Goal: Information Seeking & Learning: Check status

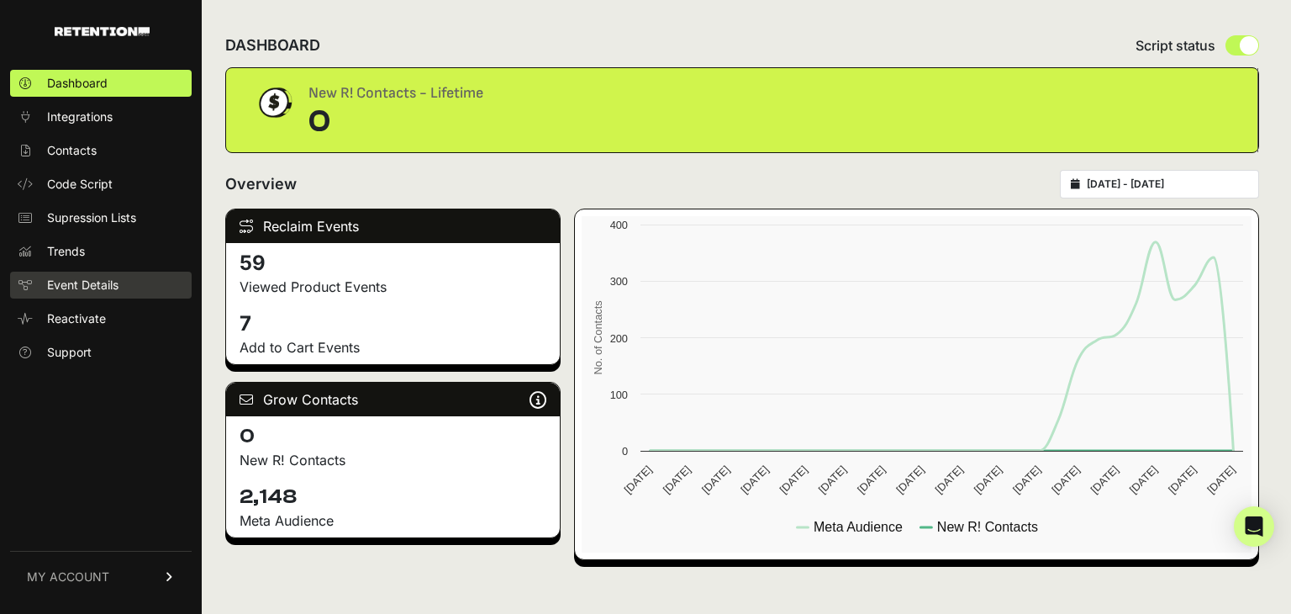
click at [116, 283] on span "Event Details" at bounding box center [82, 285] width 71 height 17
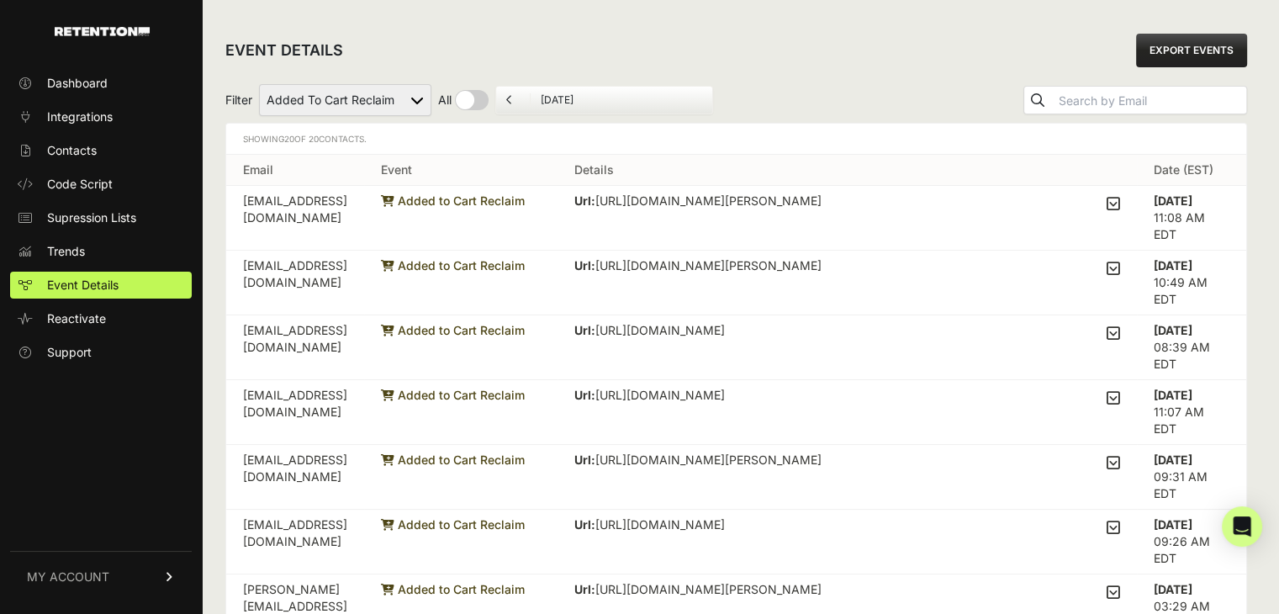
click at [1120, 203] on icon at bounding box center [1112, 203] width 13 height 15
click at [0, 0] on input "checkbox" at bounding box center [0, 0] width 0 height 0
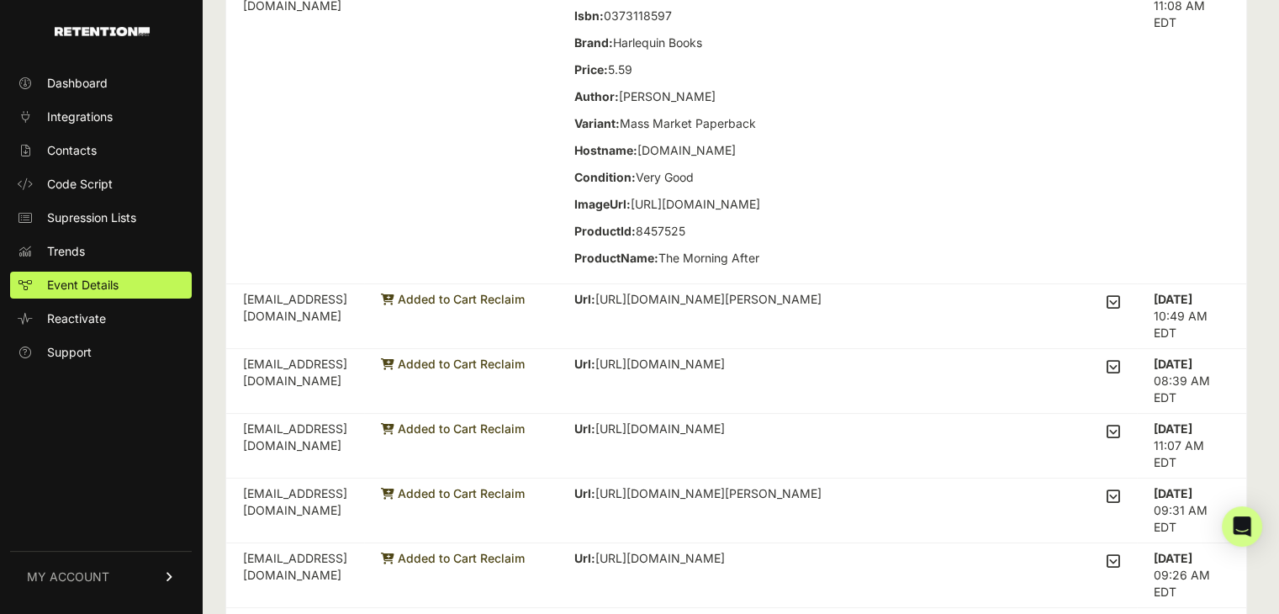
scroll to position [336, 0]
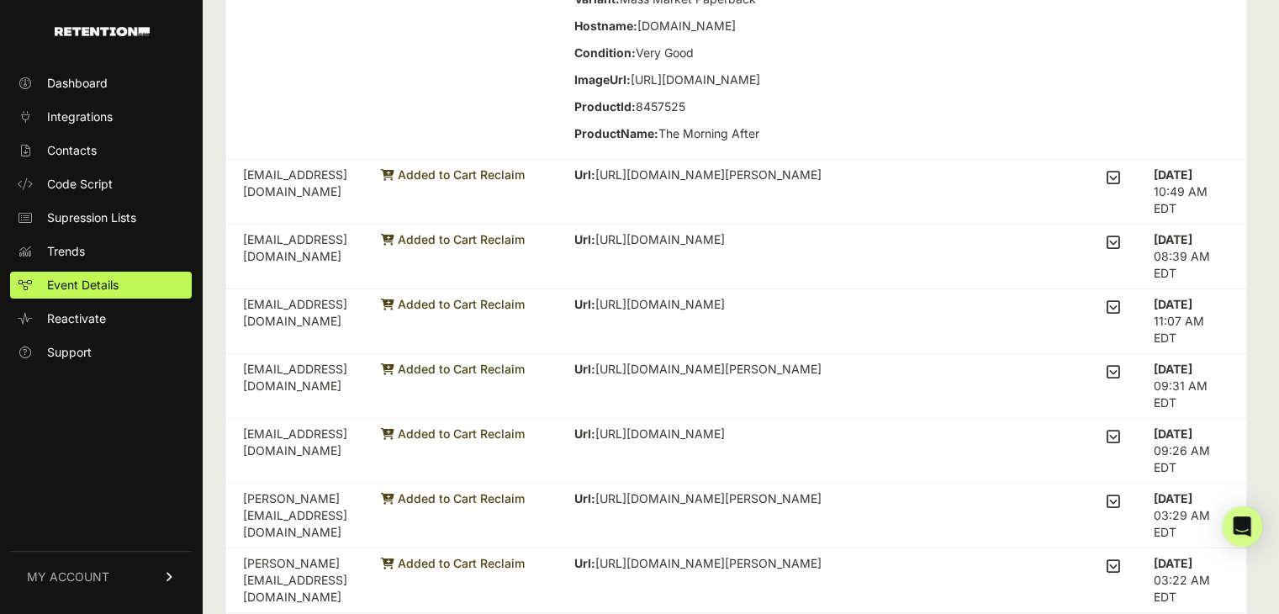
click at [1120, 185] on icon at bounding box center [1112, 177] width 13 height 15
click at [0, 0] on input "checkbox" at bounding box center [0, 0] width 0 height 0
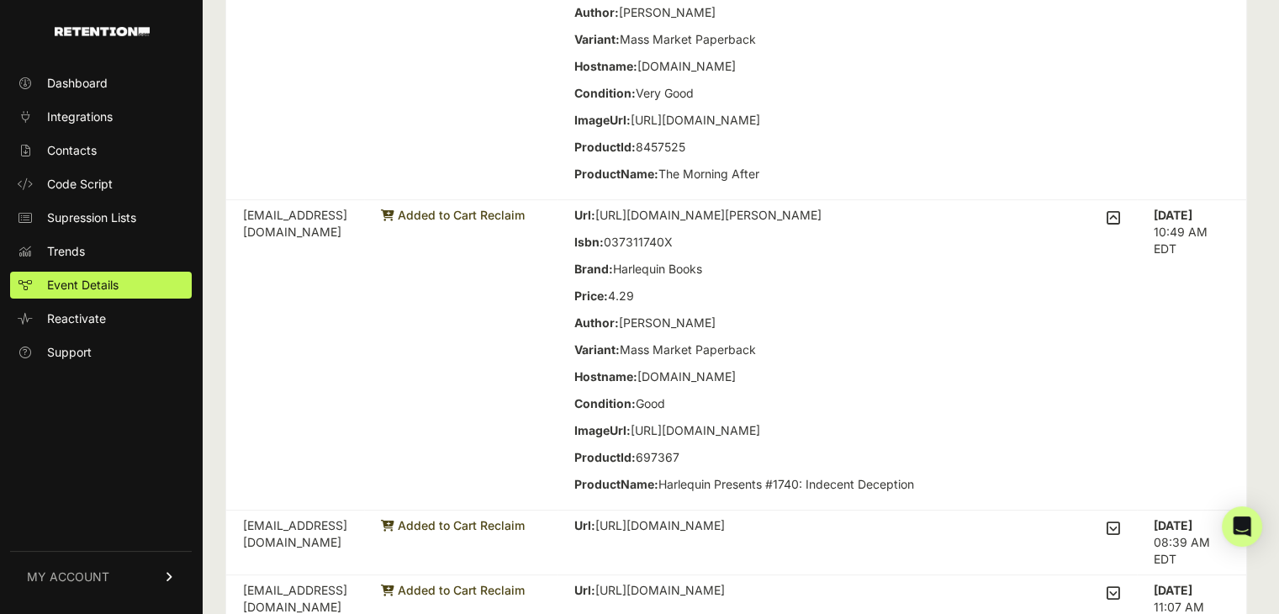
scroll to position [420, 0]
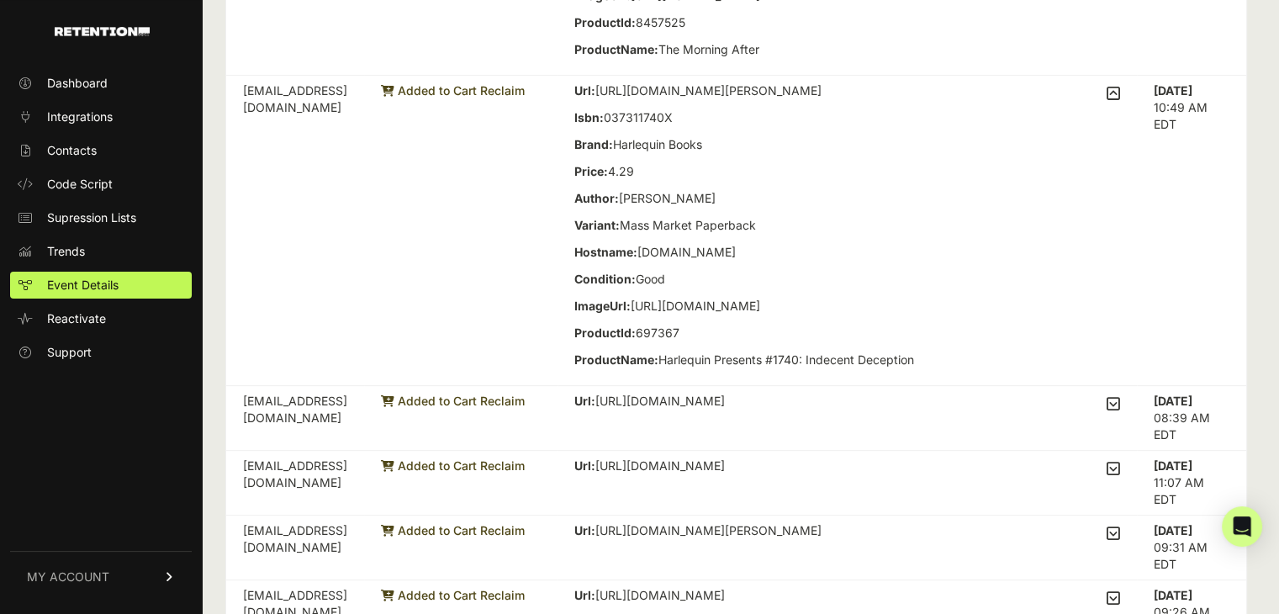
click at [1132, 112] on td "Url: https://www.thriftbooks.com/w/indecent-deception-harlequin-presents-1740_l…" at bounding box center [846, 231] width 579 height 310
click at [1120, 101] on icon at bounding box center [1112, 93] width 13 height 15
click at [0, 0] on input "checkbox" at bounding box center [0, 0] width 0 height 0
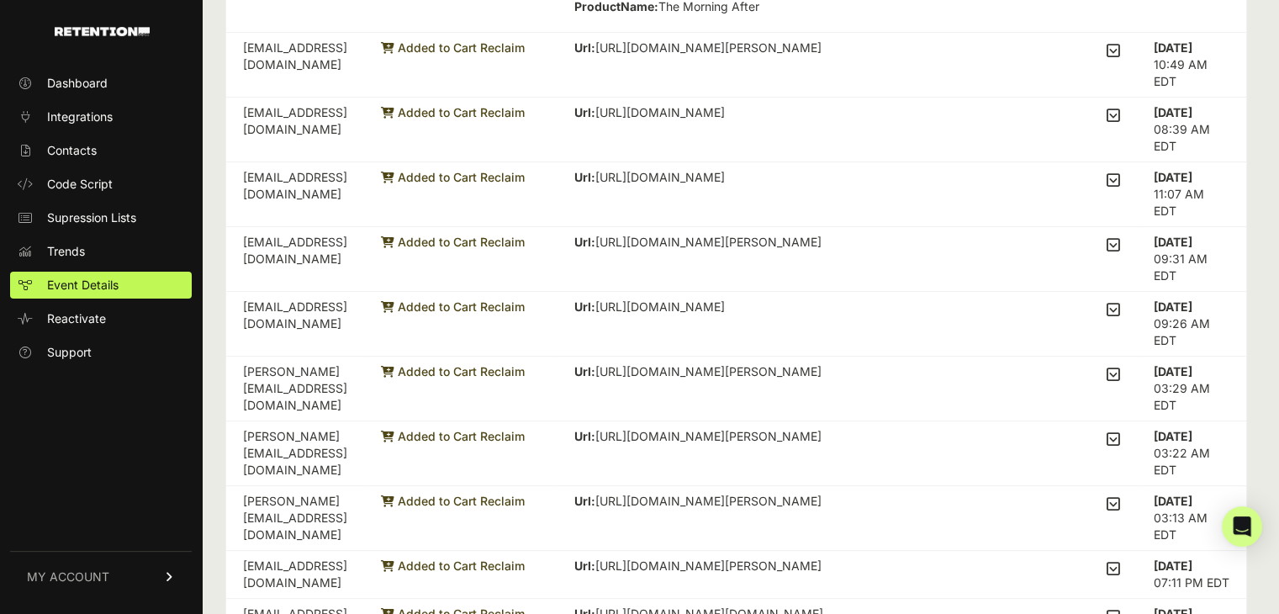
scroll to position [504, 0]
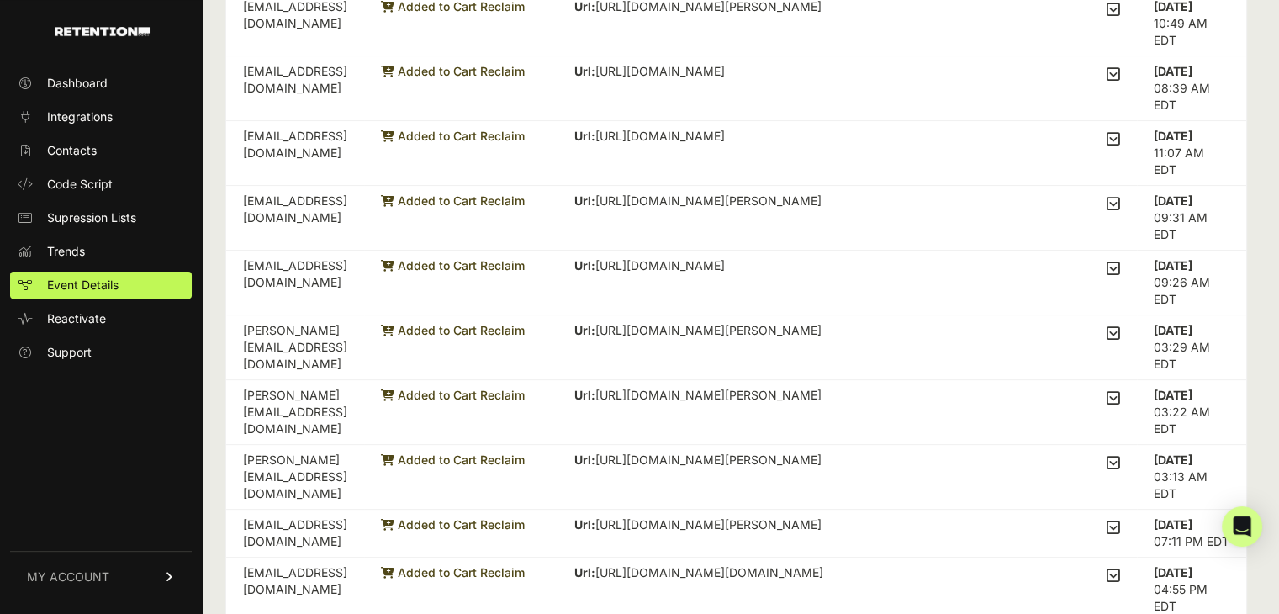
click at [1117, 146] on icon at bounding box center [1112, 138] width 13 height 15
click at [0, 0] on input "checkbox" at bounding box center [0, 0] width 0 height 0
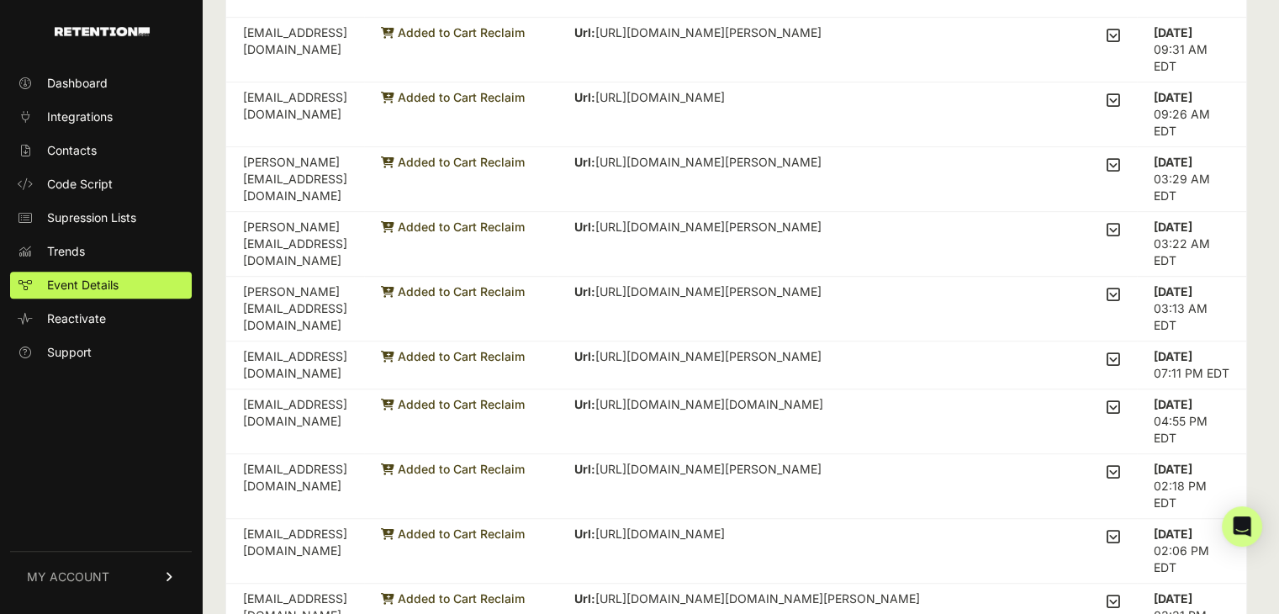
scroll to position [1009, 0]
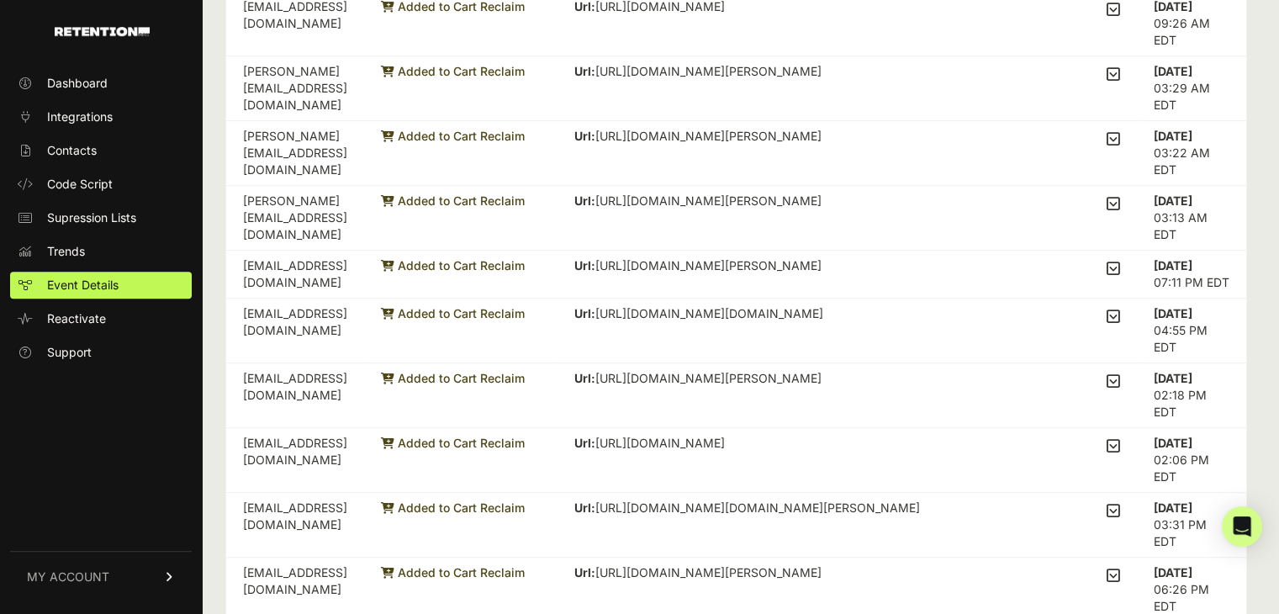
click at [1119, 17] on icon at bounding box center [1112, 9] width 13 height 15
click at [0, 0] on input "checkbox" at bounding box center [0, 0] width 0 height 0
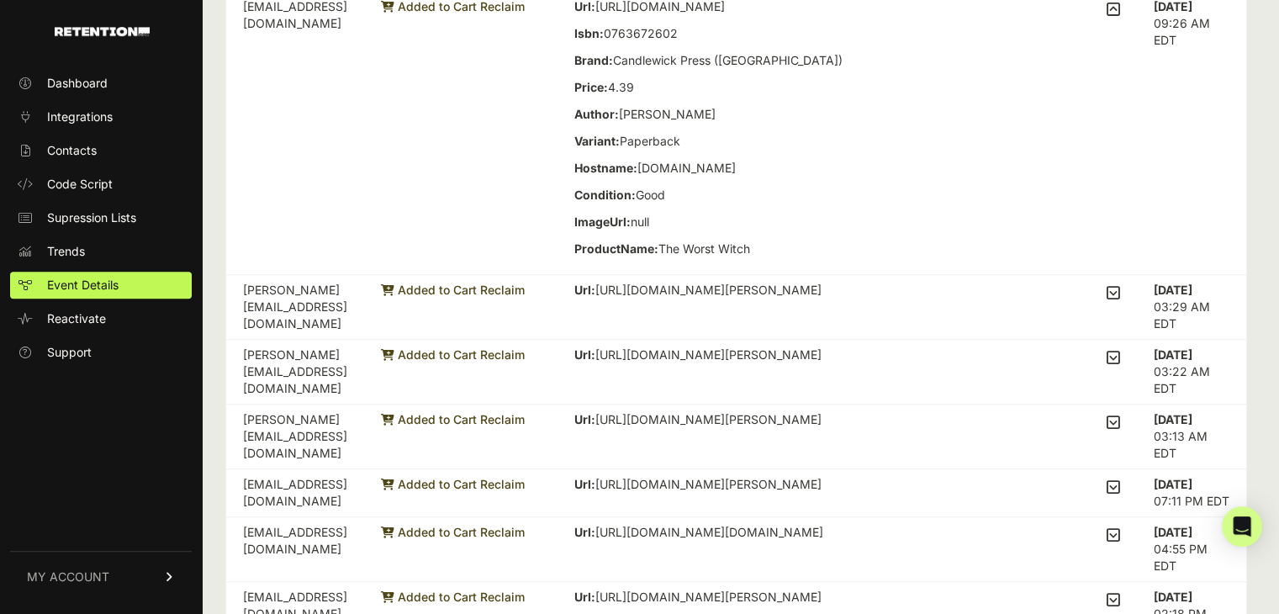
drag, startPoint x: 732, startPoint y: 303, endPoint x: 683, endPoint y: 303, distance: 48.8
click at [683, 230] on p "ImageUrl: null" at bounding box center [708, 222] width 268 height 17
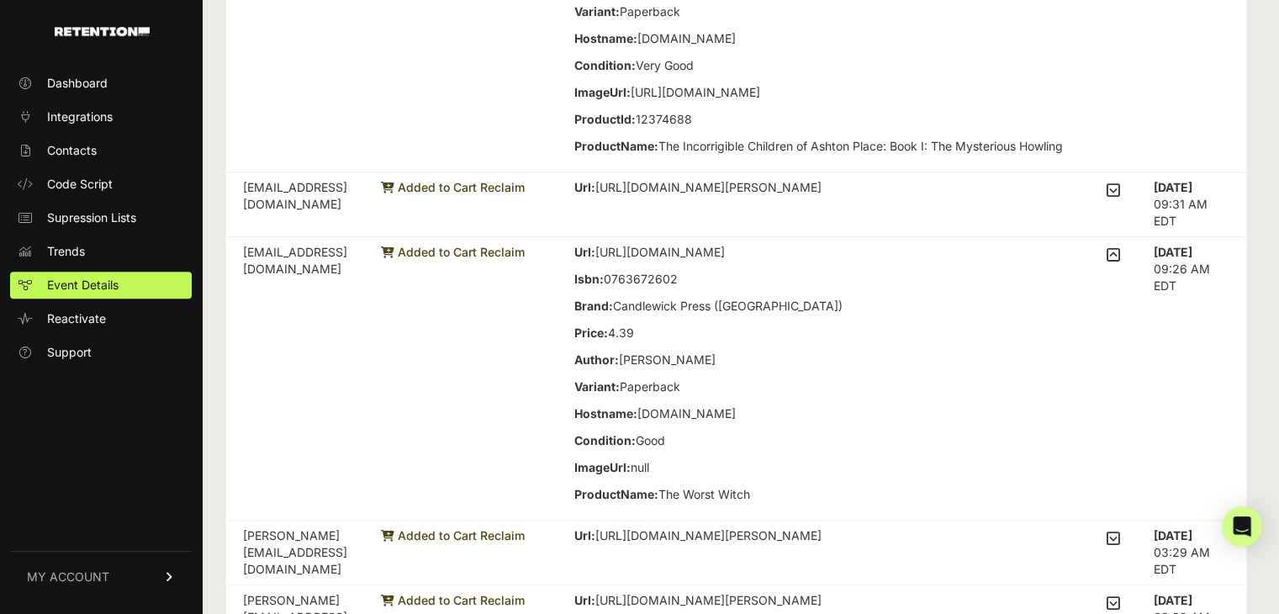
scroll to position [673, 0]
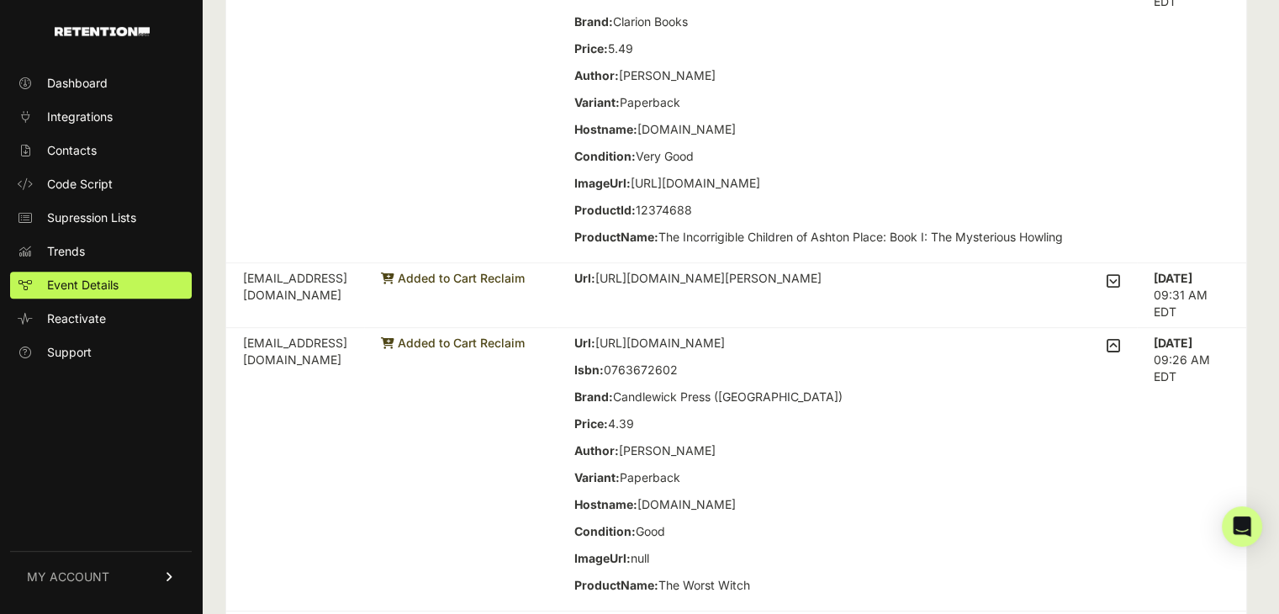
drag, startPoint x: 777, startPoint y: 246, endPoint x: 685, endPoint y: 231, distance: 92.9
click at [685, 192] on p "ImageUrl: https://i.thriftbooks.com/api/imagehandler/m/FBDF94777F155957F9064A0D…" at bounding box center [818, 183] width 488 height 17
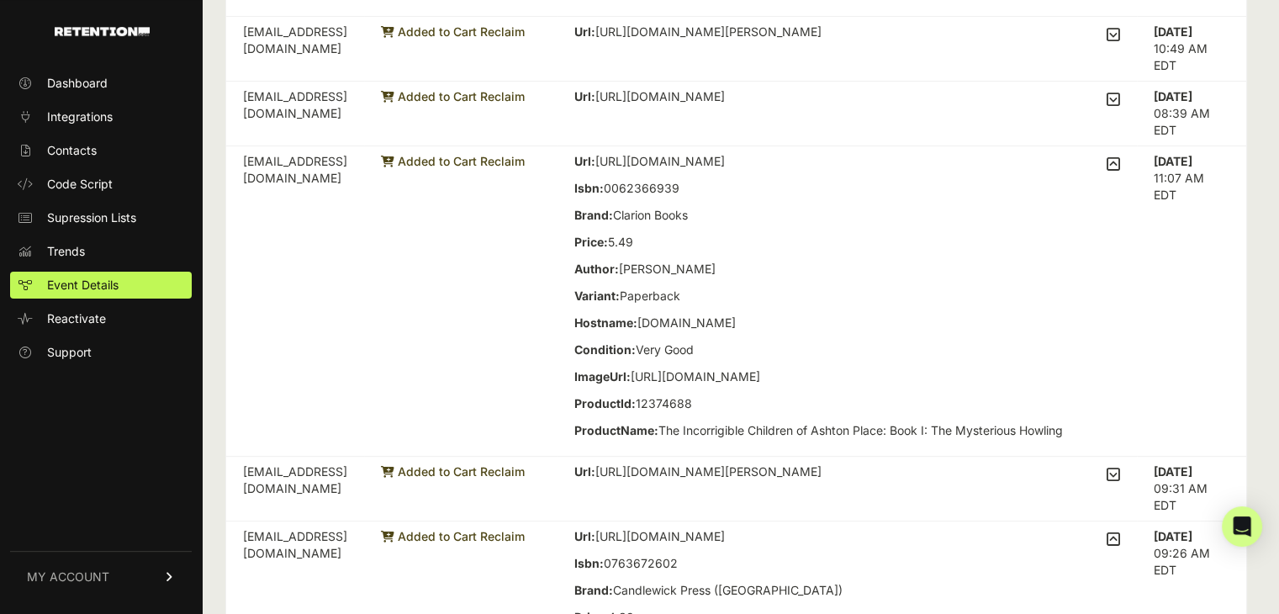
scroll to position [504, 0]
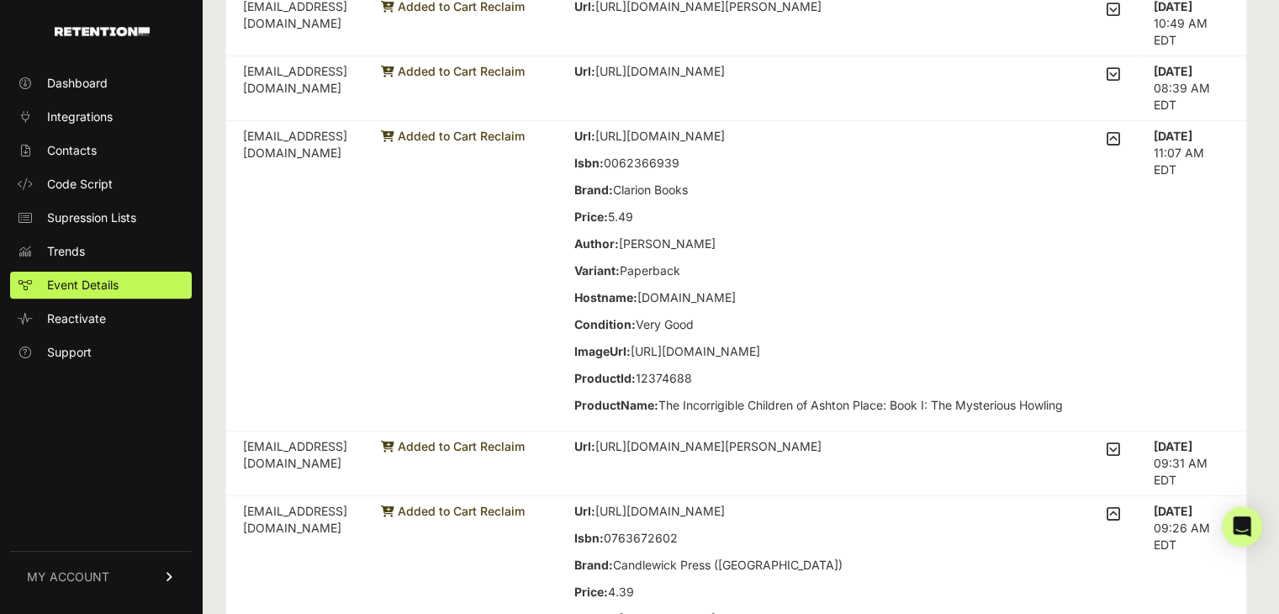
click at [1113, 156] on div "Url: https://www.thriftbooks.com/w/the-mysterious-howling_maryrose-wood/316645/…" at bounding box center [847, 276] width 546 height 296
click at [1119, 146] on icon at bounding box center [1112, 138] width 13 height 15
click at [0, 0] on input "checkbox" at bounding box center [0, 0] width 0 height 0
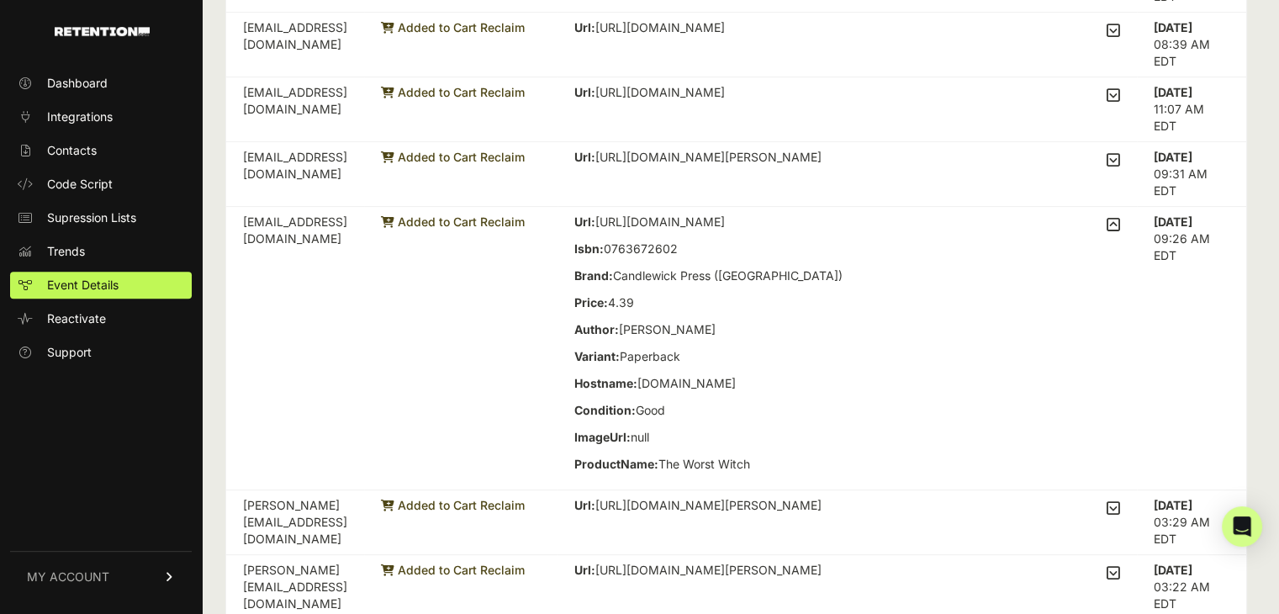
scroll to position [588, 0]
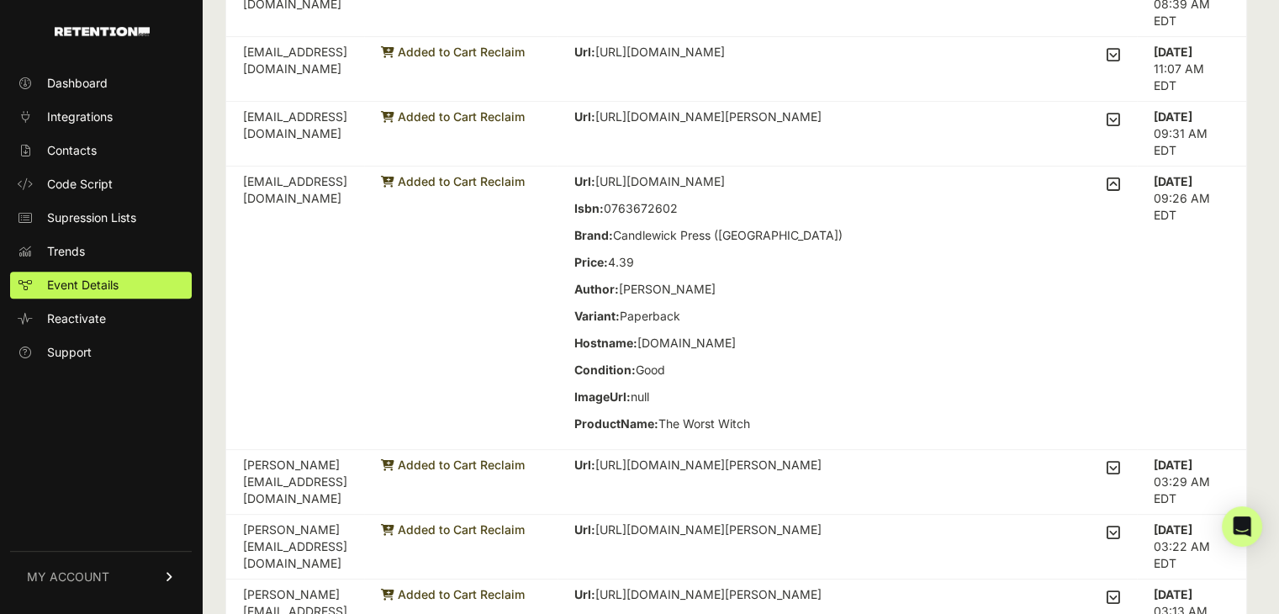
click at [1119, 183] on icon at bounding box center [1112, 184] width 13 height 15
click at [0, 0] on input "checkbox" at bounding box center [0, 0] width 0 height 0
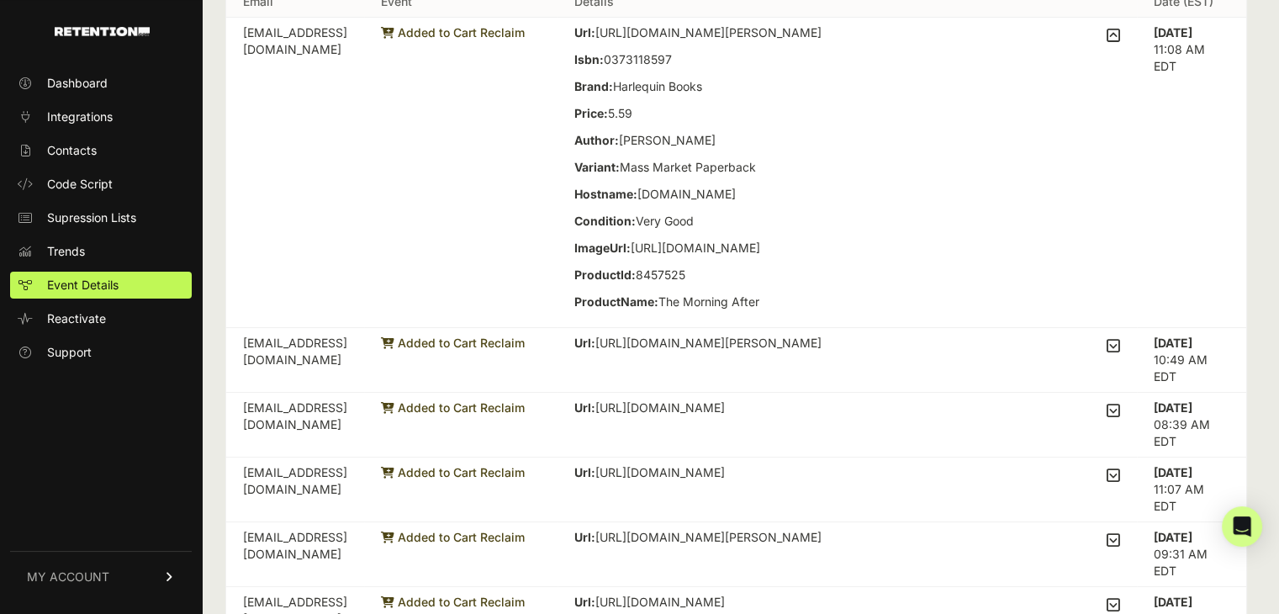
scroll to position [84, 0]
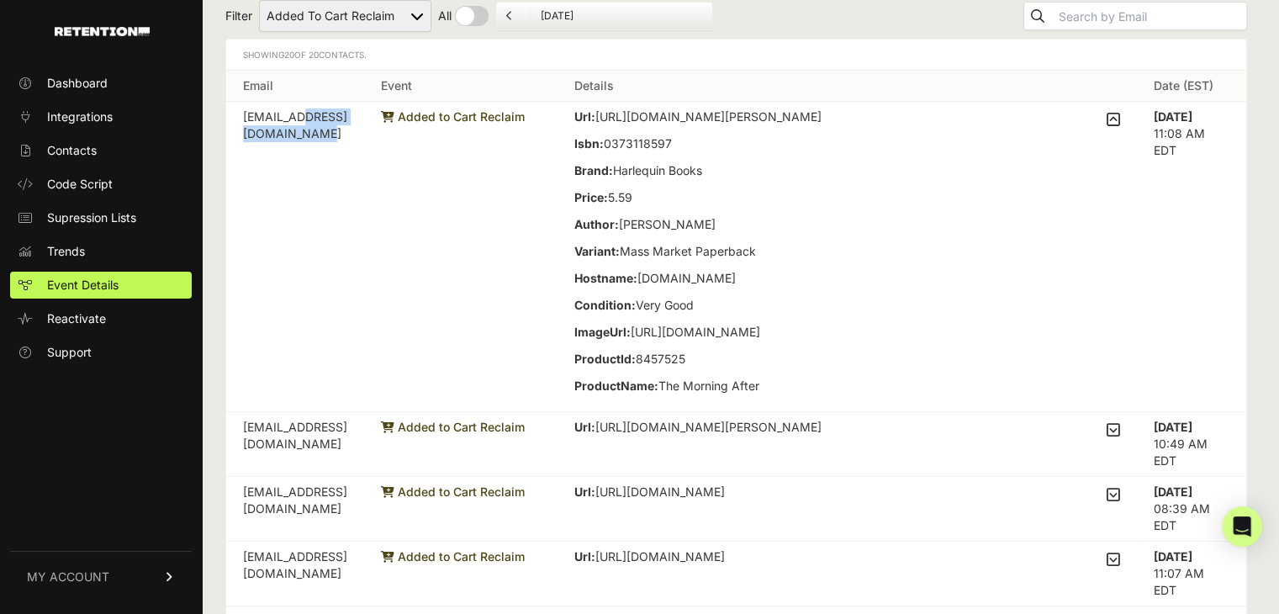
drag, startPoint x: 261, startPoint y: 115, endPoint x: 362, endPoint y: 121, distance: 101.9
click at [362, 121] on td "tonuia@outlook.com" at bounding box center [295, 257] width 138 height 310
click at [536, 257] on td "Added to Cart Reclaim" at bounding box center [460, 257] width 193 height 310
drag, startPoint x: 372, startPoint y: 133, endPoint x: 223, endPoint y: 111, distance: 151.2
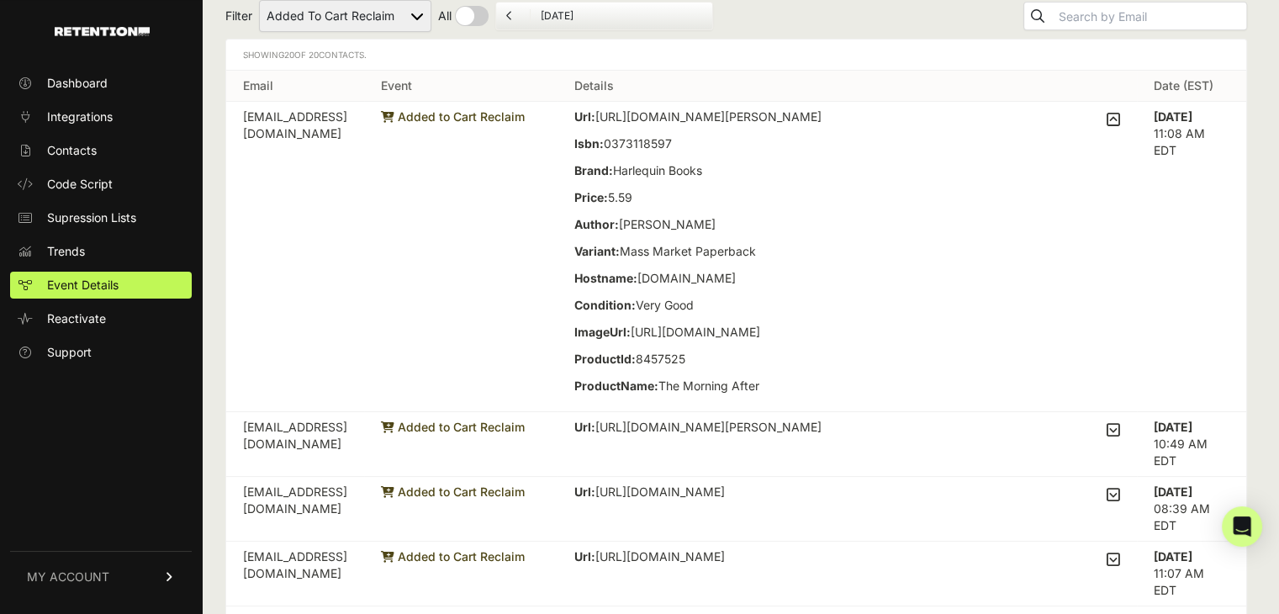
click at [557, 209] on td "Added to Cart Reclaim" at bounding box center [460, 257] width 193 height 310
drag, startPoint x: 649, startPoint y: 243, endPoint x: 686, endPoint y: 243, distance: 37.0
click at [619, 231] on strong "Author:" at bounding box center [596, 224] width 45 height 14
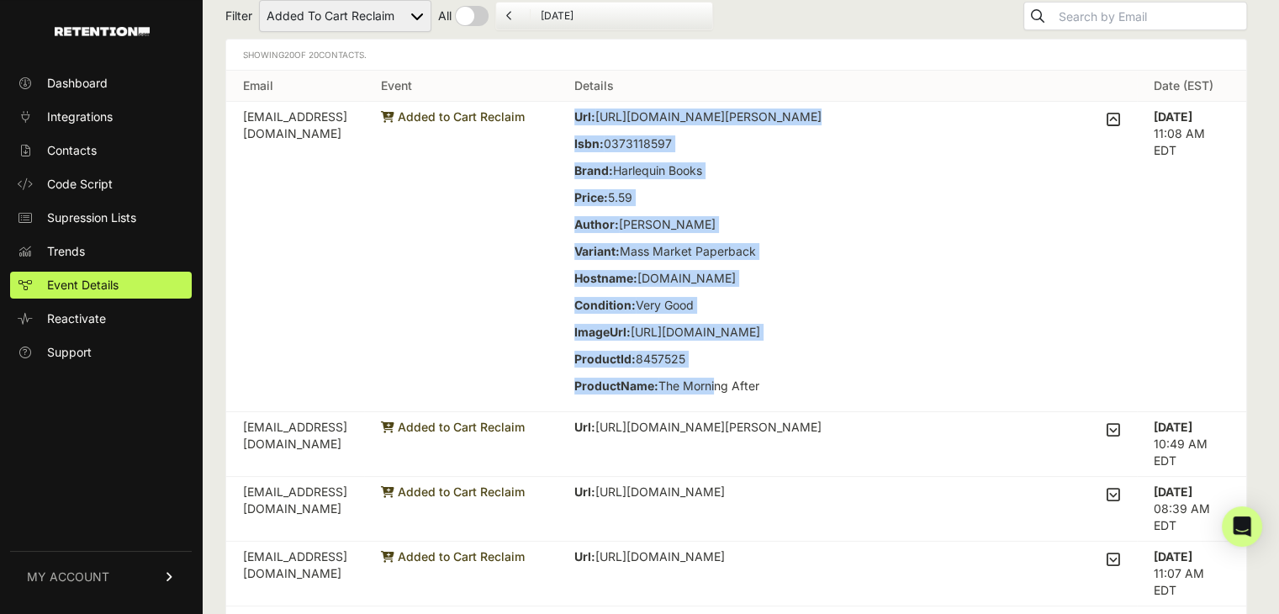
drag, startPoint x: 649, startPoint y: 119, endPoint x: 789, endPoint y: 403, distance: 316.6
click at [789, 403] on div "Url: https://www.thriftbooks.com/w/the-morning-after_michelle-reid/448546/#edit…" at bounding box center [697, 256] width 247 height 296
click at [821, 277] on div "Url: https://www.thriftbooks.com/w/the-morning-after_michelle-reid/448546/#edit…" at bounding box center [697, 256] width 247 height 296
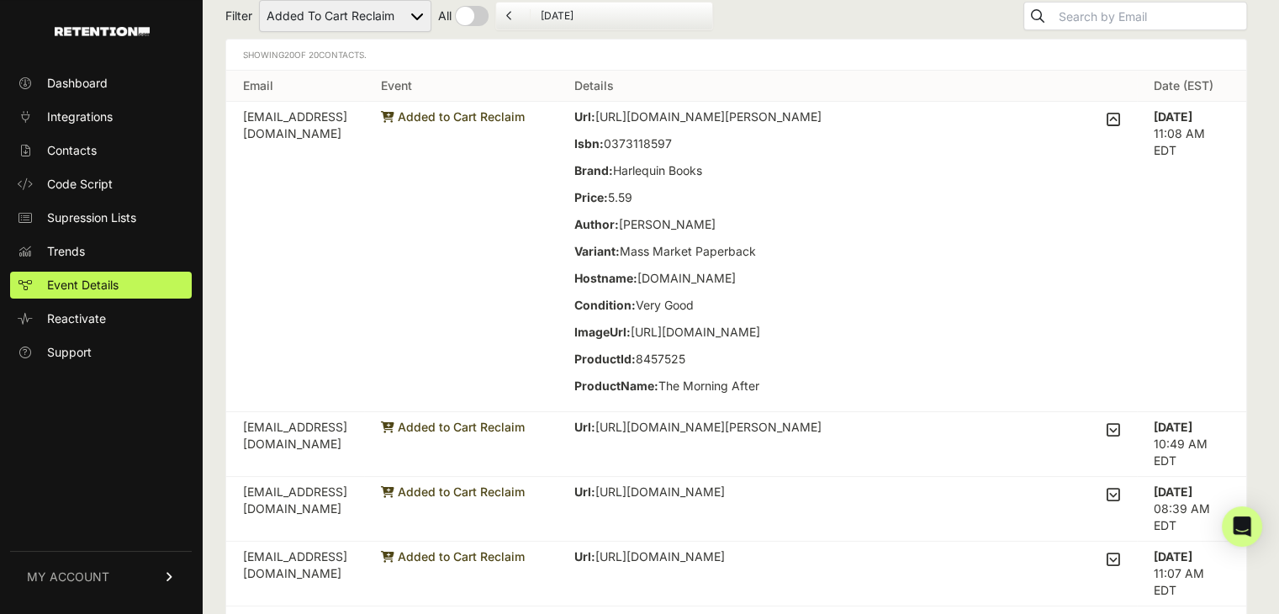
drag, startPoint x: 657, startPoint y: 125, endPoint x: 679, endPoint y: 341, distance: 217.3
click at [679, 341] on div "Url: https://www.thriftbooks.com/w/the-morning-after_michelle-reid/448546/#edit…" at bounding box center [697, 256] width 247 height 296
click at [688, 283] on div "Url: https://www.thriftbooks.com/w/the-morning-after_michelle-reid/448546/#edit…" at bounding box center [697, 256] width 247 height 296
drag, startPoint x: 692, startPoint y: 265, endPoint x: 646, endPoint y: 267, distance: 46.3
click at [646, 267] on td "Url: https://www.thriftbooks.com/w/the-morning-after_michelle-reid/448546/#edit…" at bounding box center [846, 257] width 579 height 310
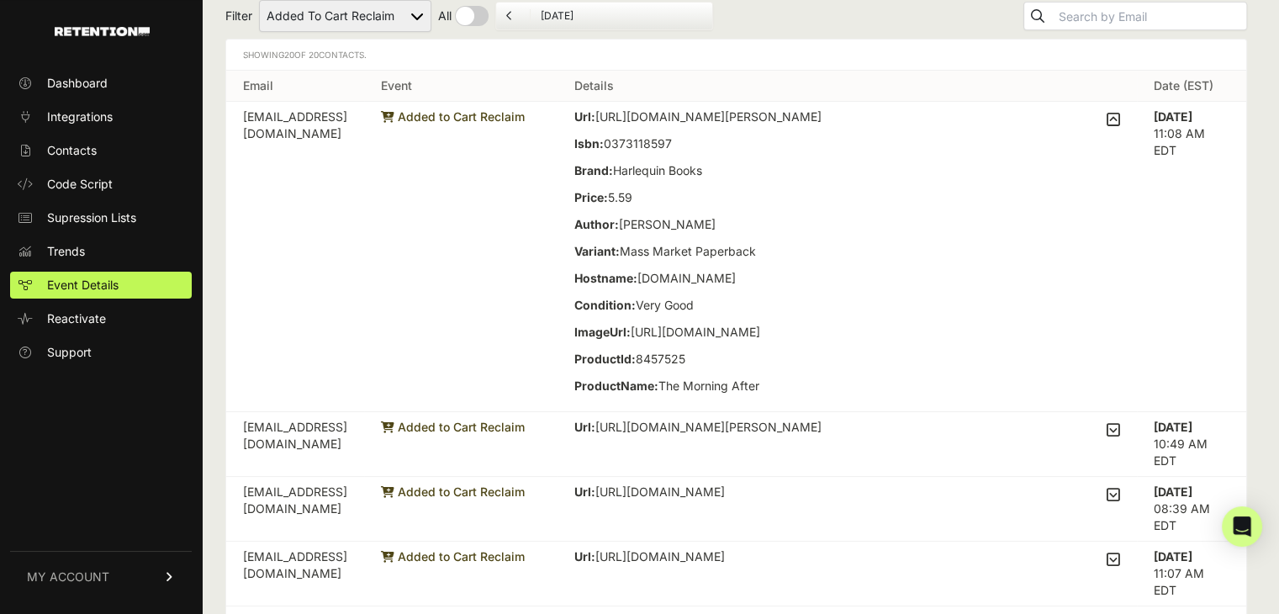
click at [557, 289] on td "Added to Cart Reclaim" at bounding box center [460, 257] width 193 height 310
click at [422, 22] on select "Added to Cart Reclaim Checkout Started Reclaim Viewed Product Reclaim" at bounding box center [345, 16] width 172 height 32
select select "Checkout Started Reclaim"
click at [260, 0] on select "Added to Cart Reclaim Checkout Started Reclaim Viewed Product Reclaim" at bounding box center [345, 16] width 172 height 32
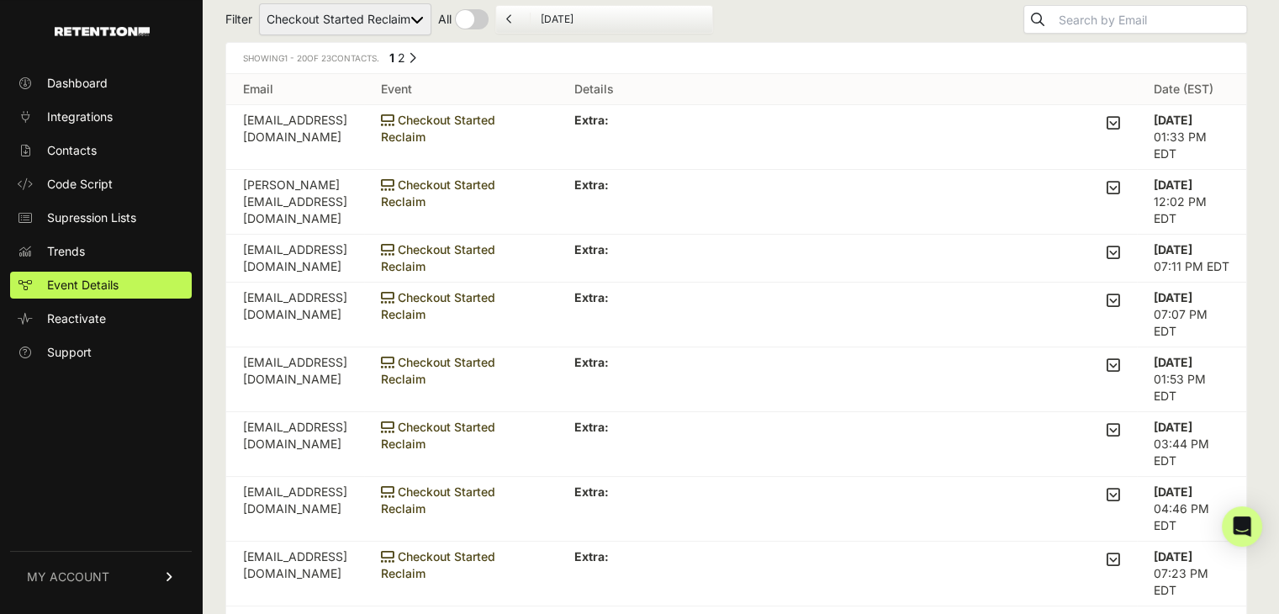
scroll to position [84, 0]
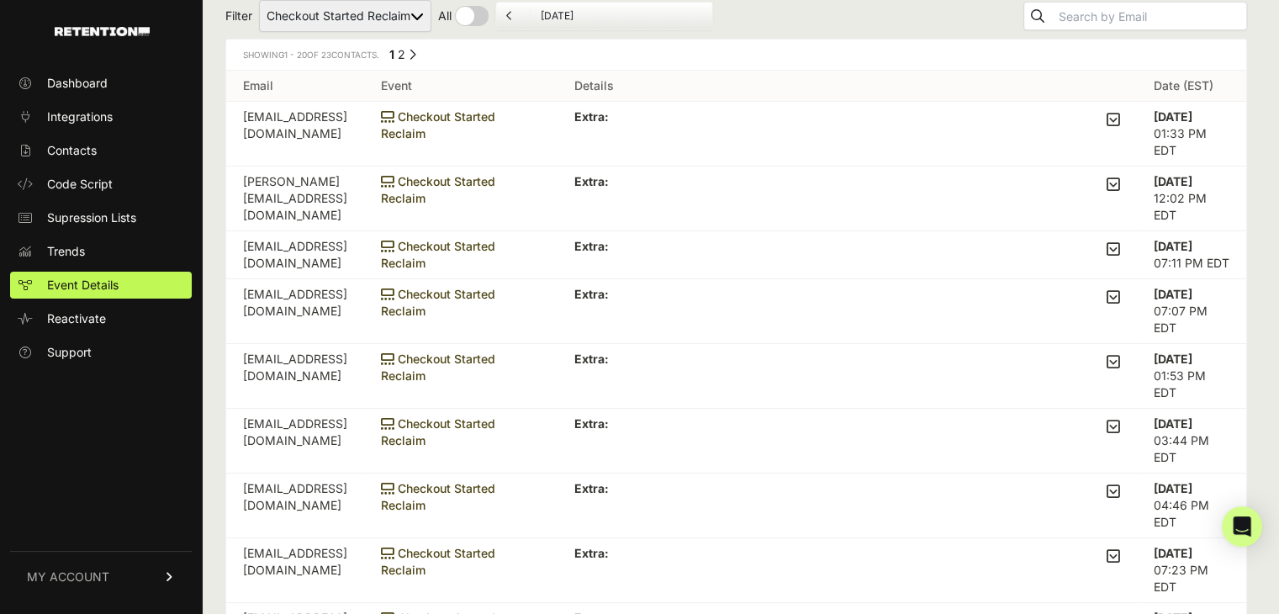
click at [1120, 118] on icon at bounding box center [1112, 119] width 13 height 15
click at [0, 0] on input "checkbox" at bounding box center [0, 0] width 0 height 0
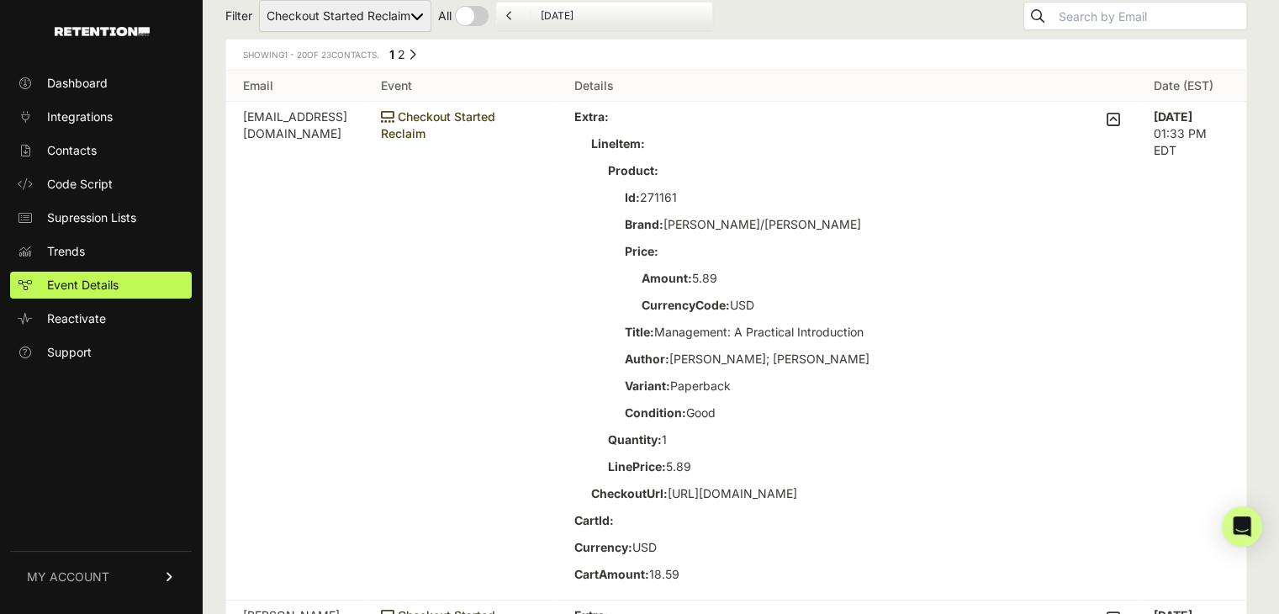
click at [1120, 121] on icon at bounding box center [1112, 119] width 13 height 15
click at [0, 0] on input "checkbox" at bounding box center [0, 0] width 0 height 0
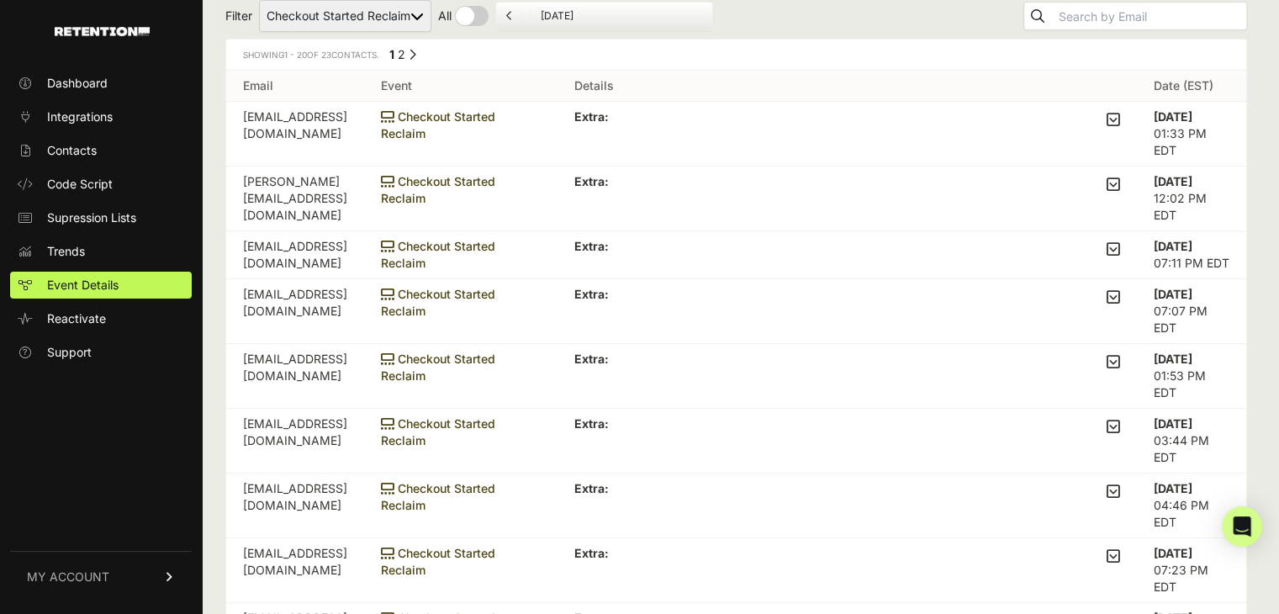
scroll to position [252, 0]
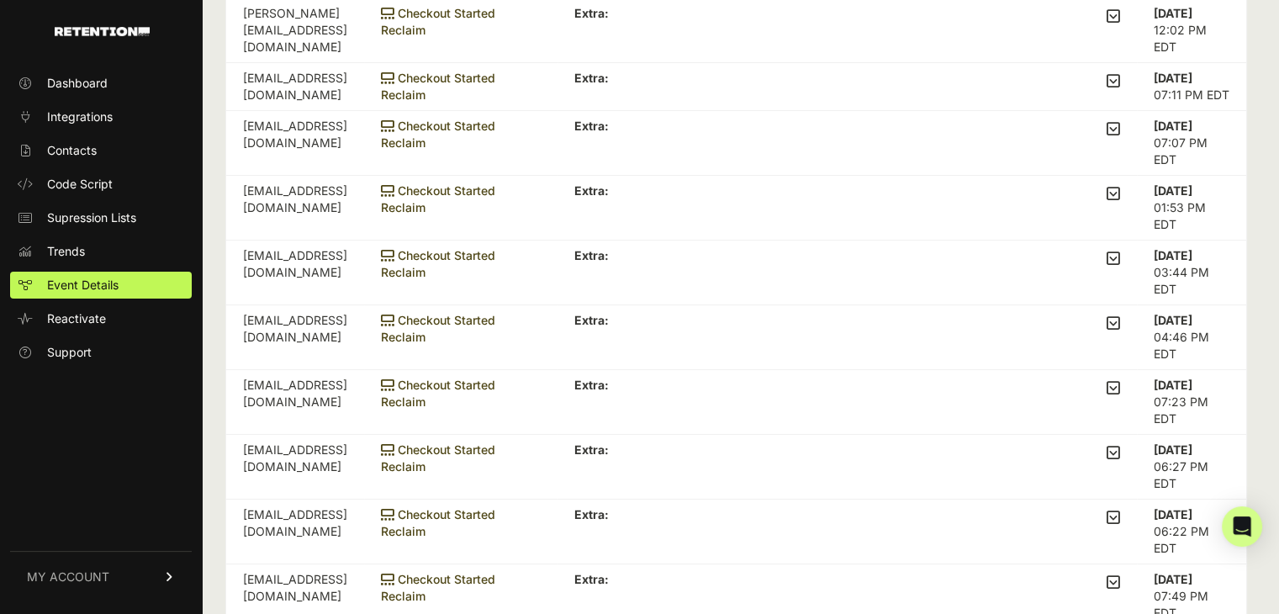
click at [1117, 196] on icon at bounding box center [1112, 193] width 13 height 15
click at [0, 0] on input "checkbox" at bounding box center [0, 0] width 0 height 0
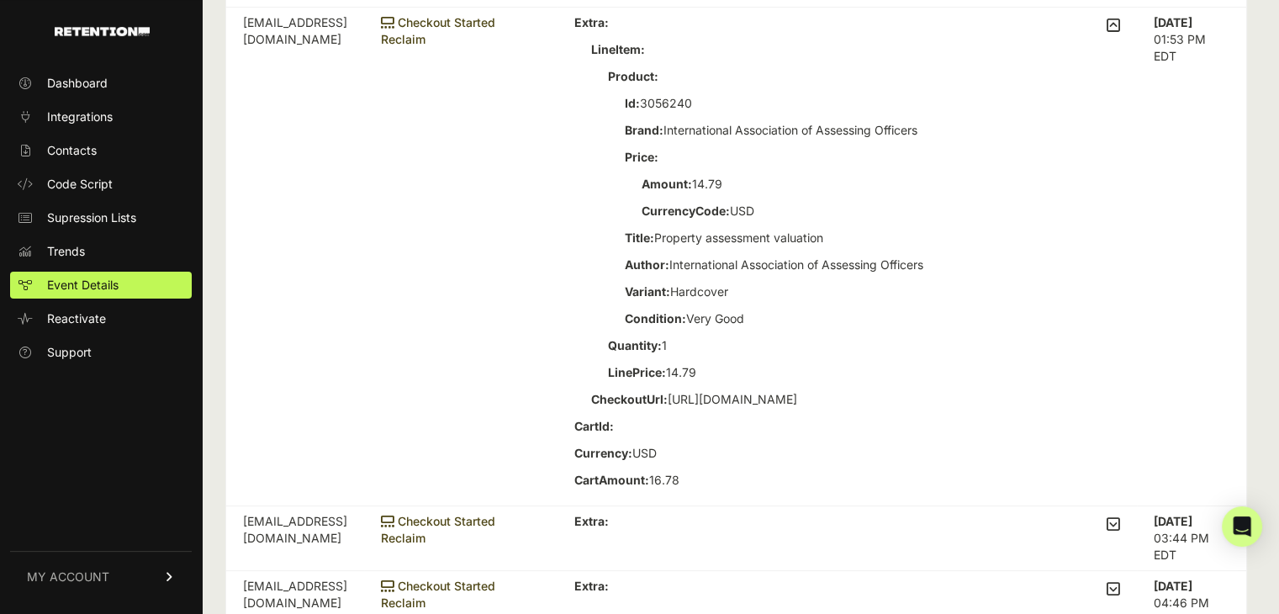
scroll to position [336, 0]
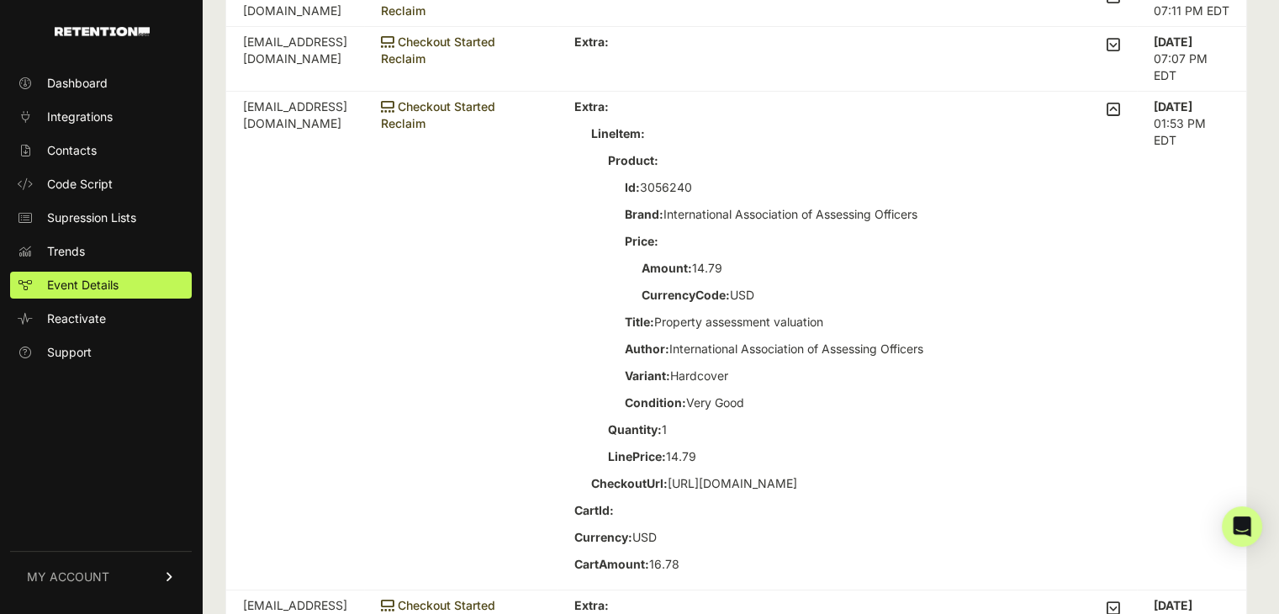
click at [1120, 112] on icon at bounding box center [1112, 109] width 13 height 15
click at [0, 0] on input "checkbox" at bounding box center [0, 0] width 0 height 0
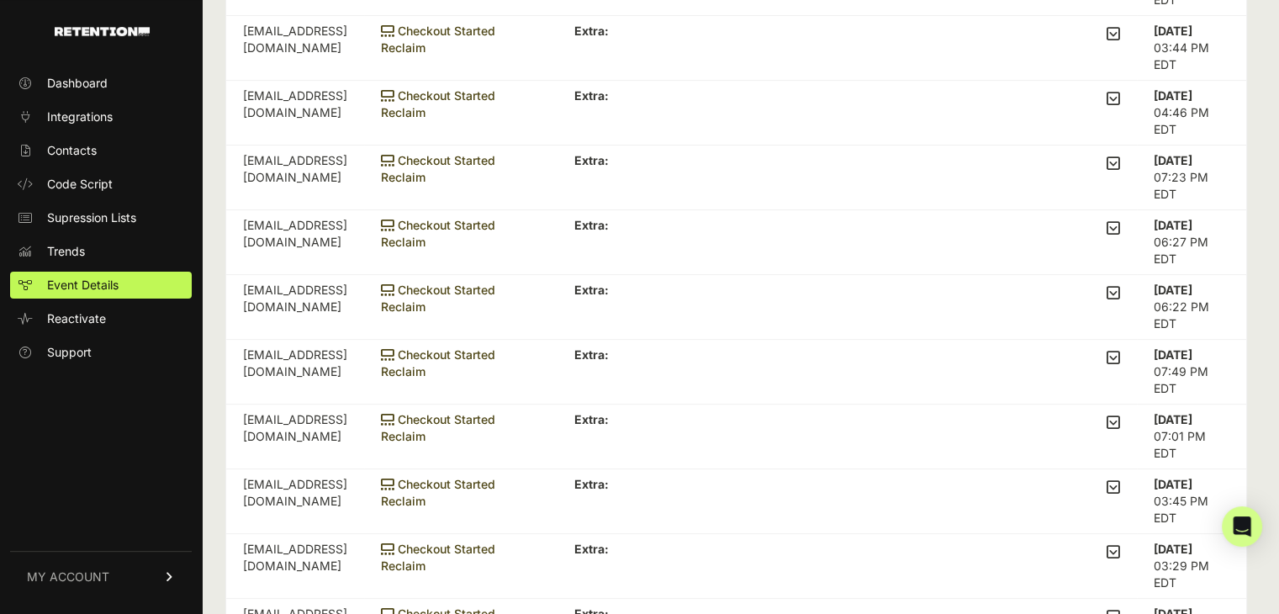
scroll to position [504, 0]
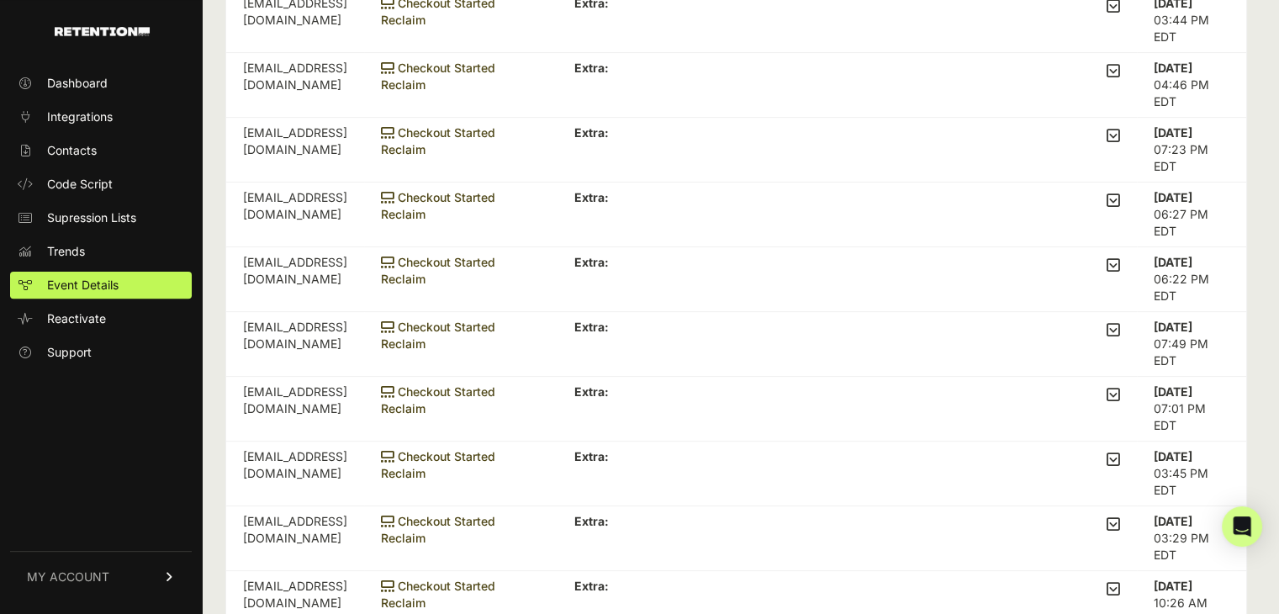
click at [1120, 124] on label at bounding box center [1112, 136] width 13 height 24
click at [0, 0] on input "checkbox" at bounding box center [0, 0] width 0 height 0
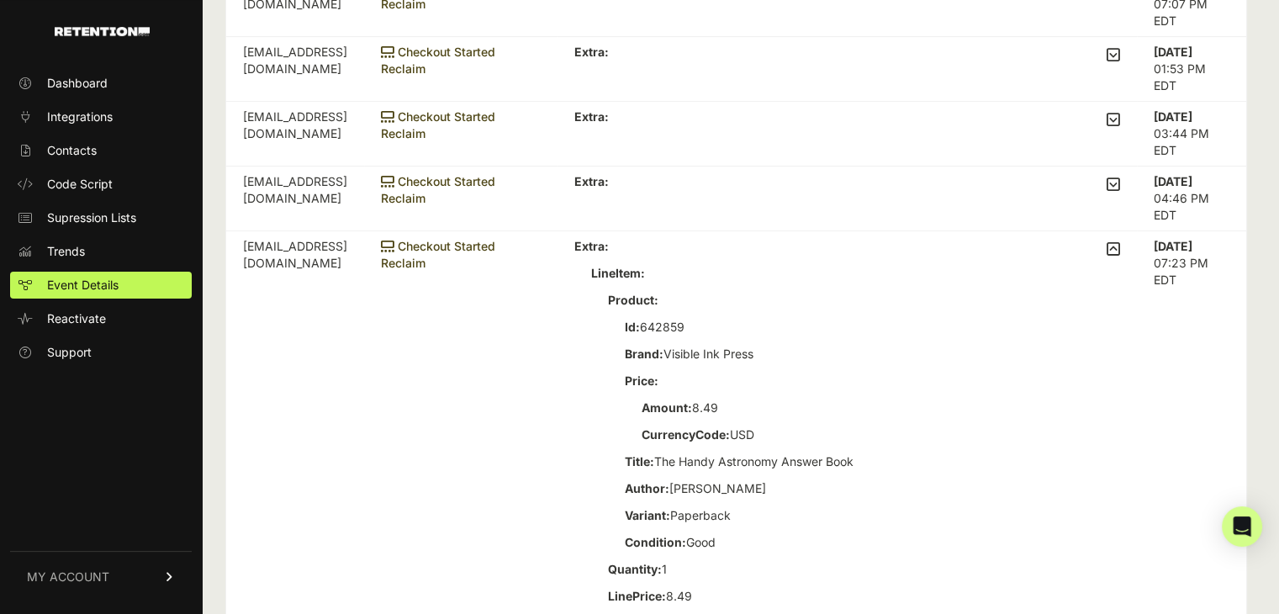
scroll to position [420, 0]
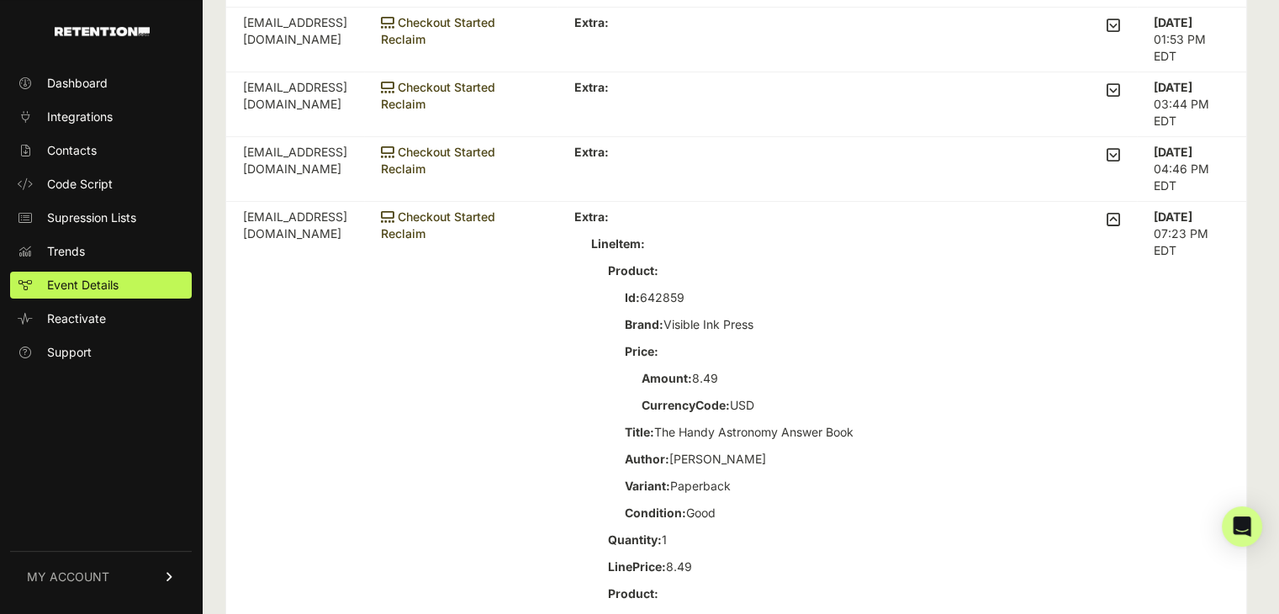
click at [1120, 216] on icon at bounding box center [1112, 219] width 13 height 15
click at [0, 0] on input "checkbox" at bounding box center [0, 0] width 0 height 0
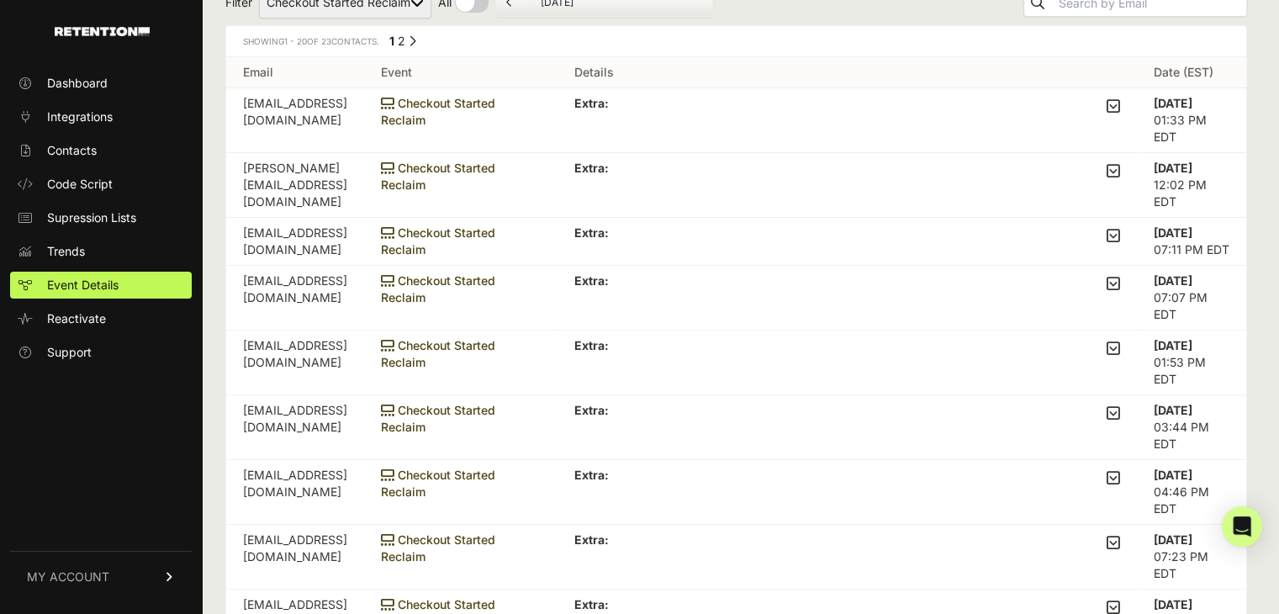
scroll to position [0, 0]
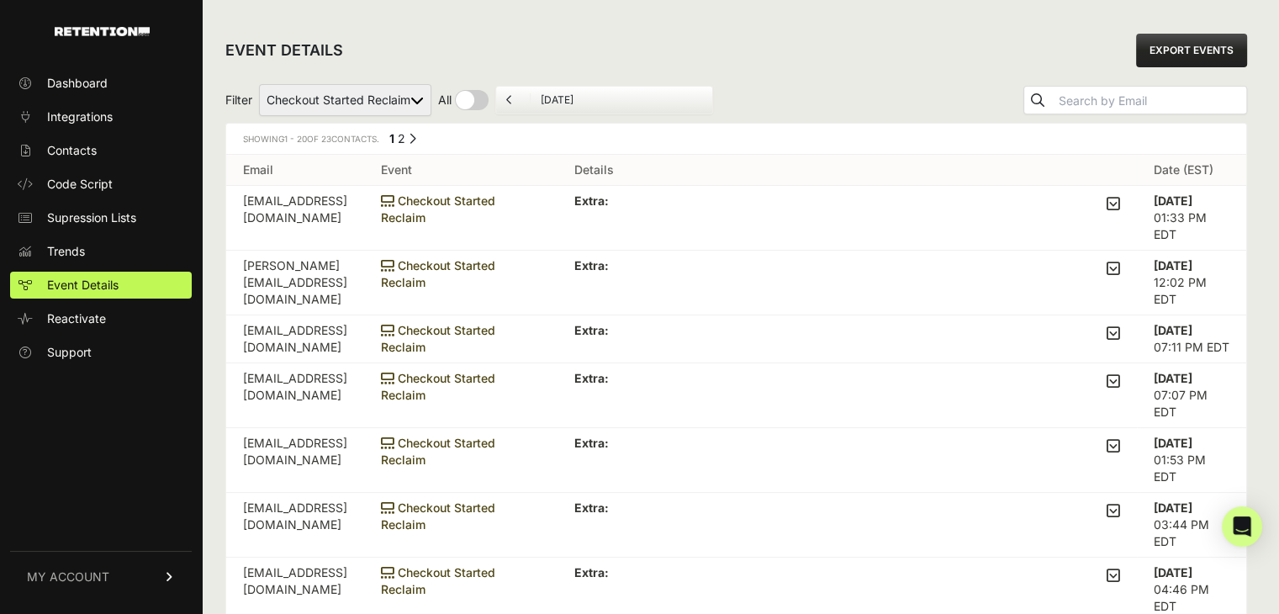
click at [351, 99] on select "Added to Cart Reclaim Checkout Started Reclaim Viewed Product Reclaim" at bounding box center [345, 100] width 172 height 32
select select "cart"
click at [260, 84] on select "Added to Cart Reclaim Checkout Started Reclaim Viewed Product Reclaim" at bounding box center [345, 100] width 172 height 32
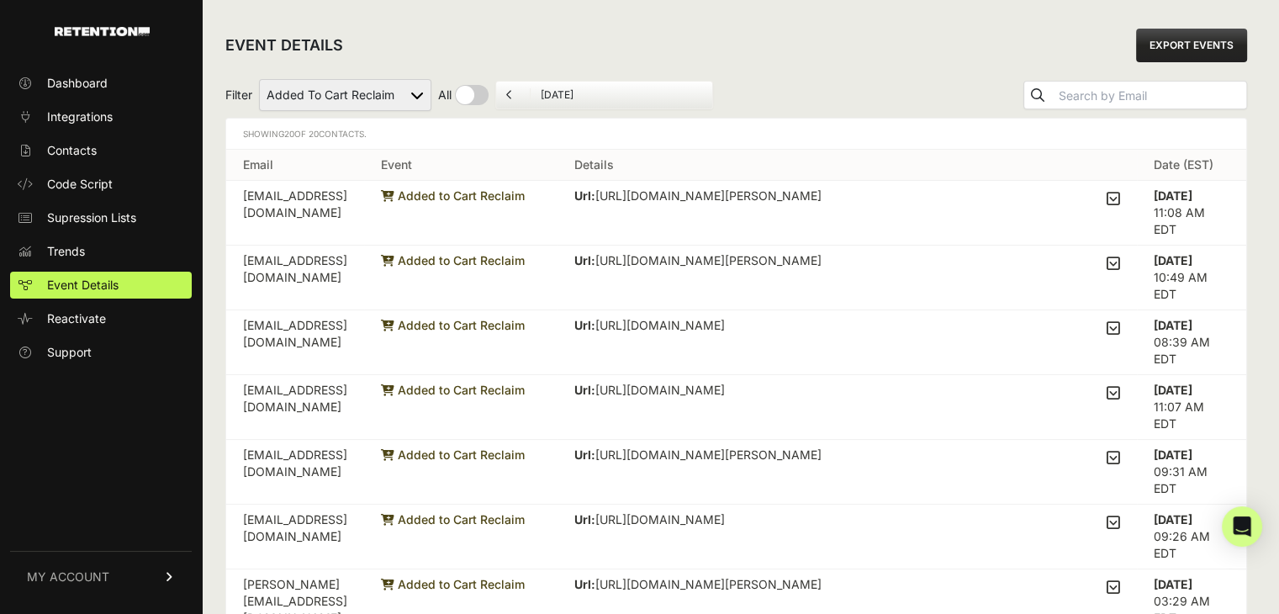
scroll to position [84, 0]
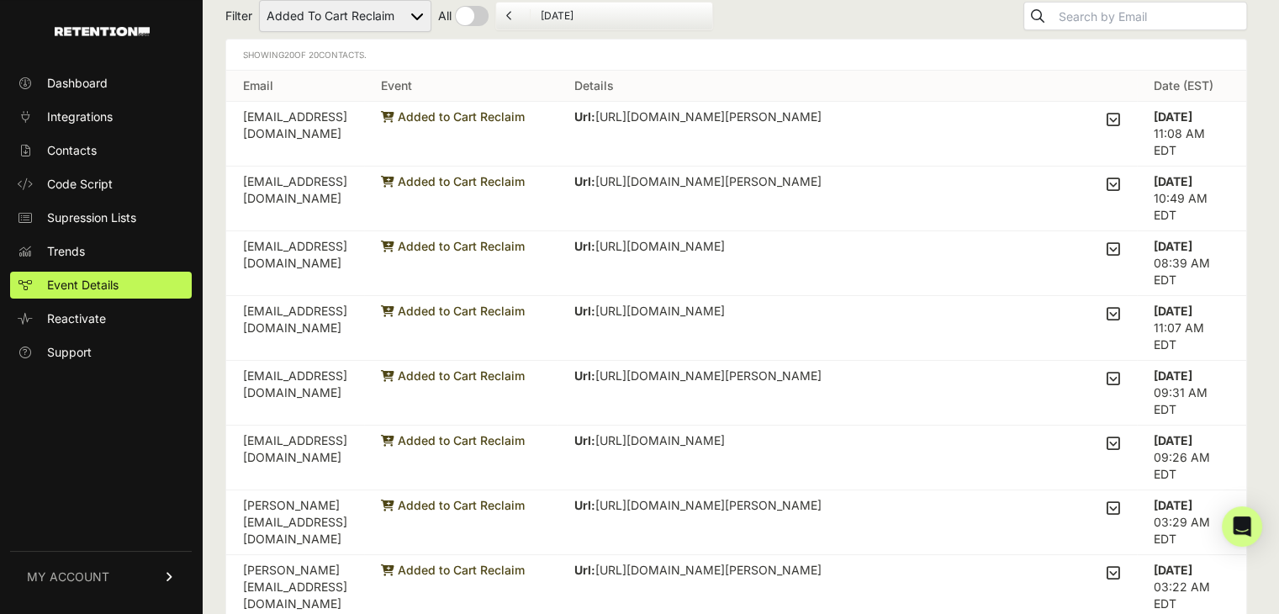
click at [1120, 117] on icon at bounding box center [1112, 119] width 13 height 15
click at [0, 0] on input "checkbox" at bounding box center [0, 0] width 0 height 0
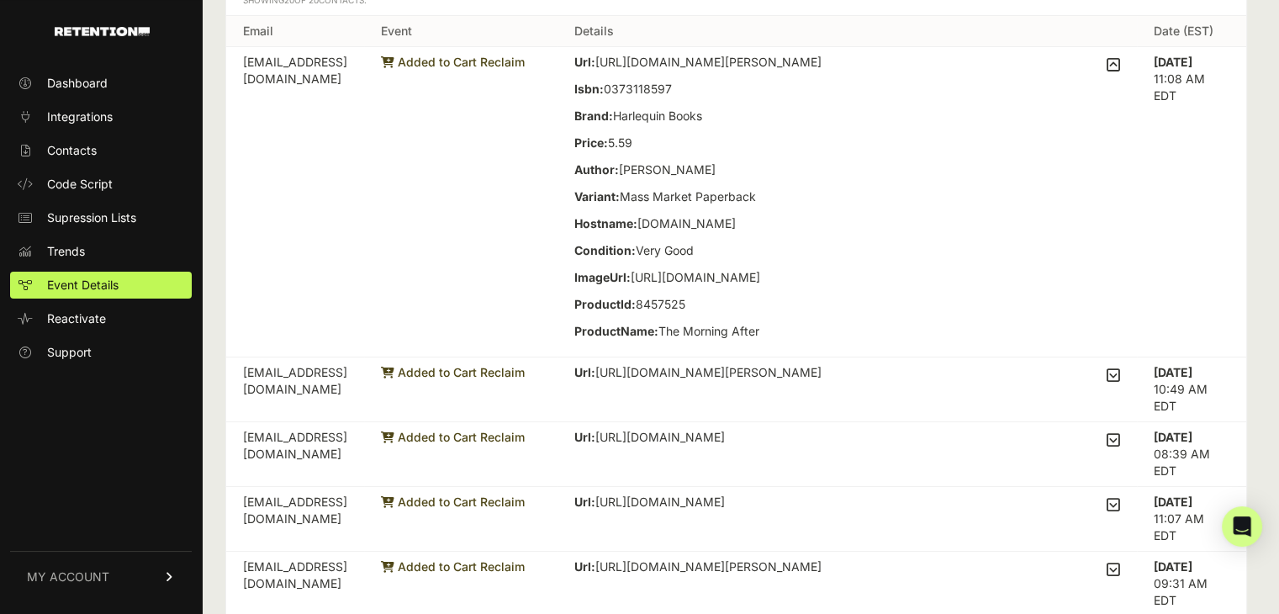
scroll to position [168, 0]
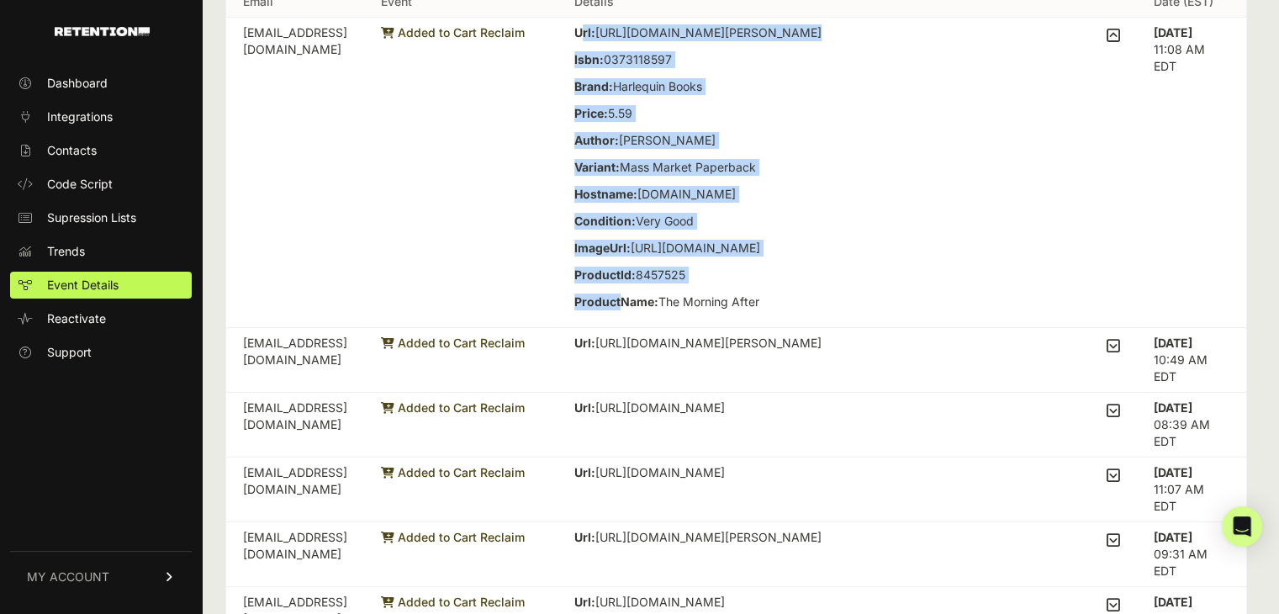
drag, startPoint x: 652, startPoint y: 28, endPoint x: 693, endPoint y: 315, distance: 290.3
click at [693, 315] on div "Url: https://www.thriftbooks.com/w/the-morning-after_michelle-reid/448546/#edit…" at bounding box center [697, 172] width 247 height 296
click at [790, 283] on p "ProductId: 8457525" at bounding box center [697, 275] width 247 height 17
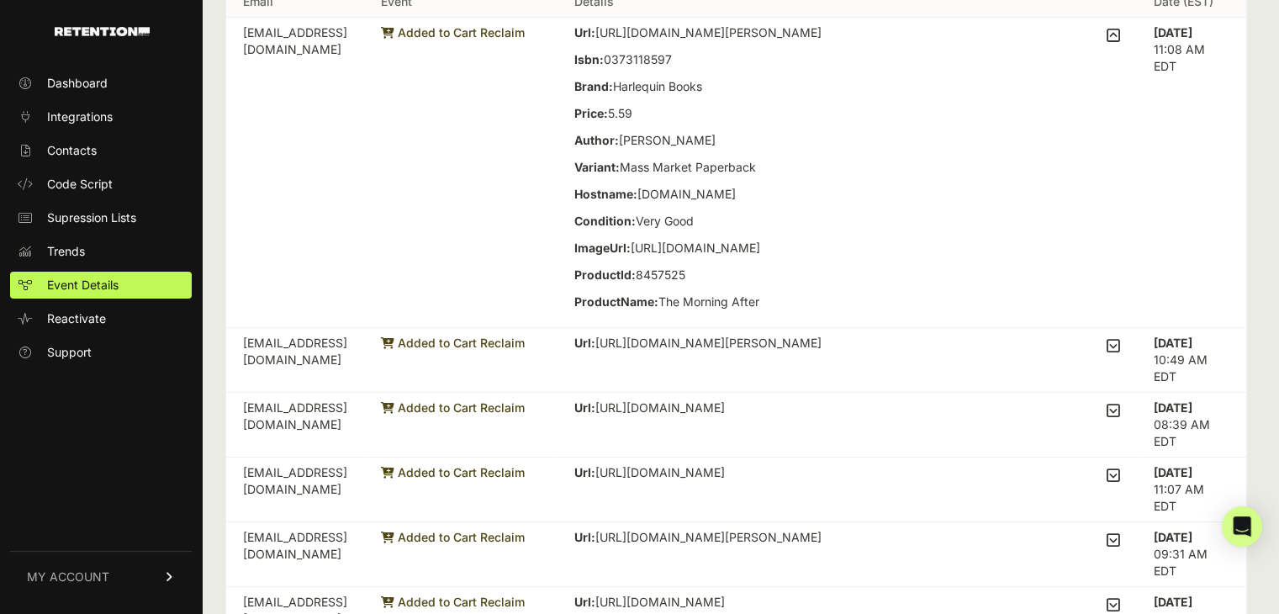
scroll to position [84, 0]
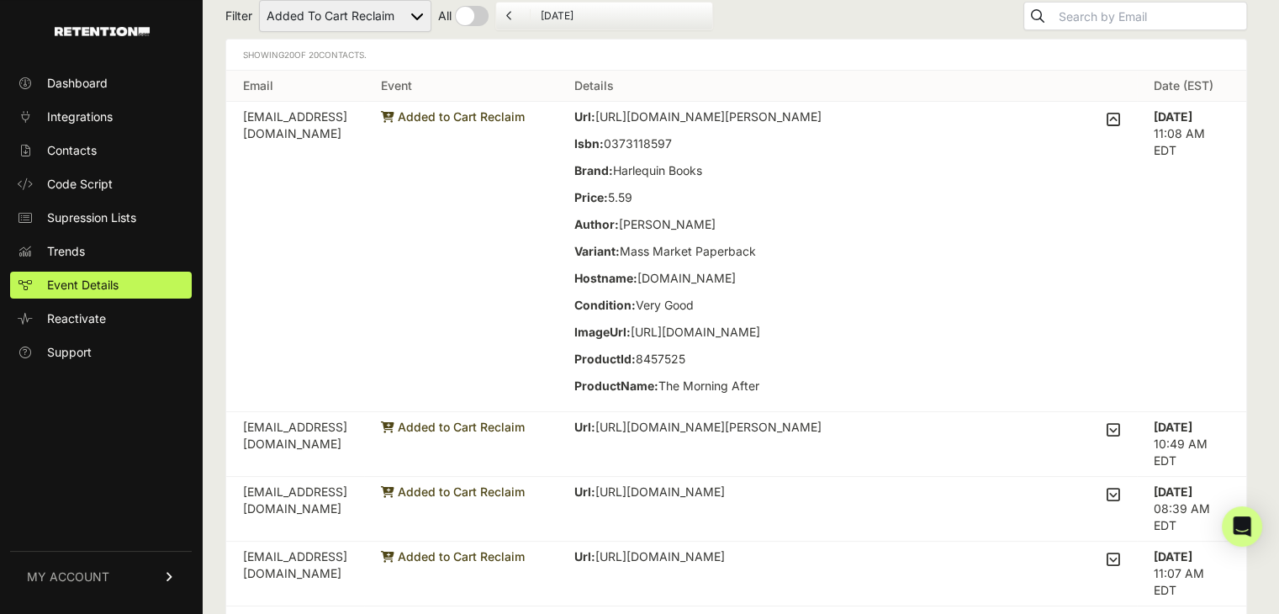
click at [414, 27] on select "Added to Cart Reclaim Checkout Started Reclaim Viewed Product Reclaim" at bounding box center [345, 16] width 172 height 32
select select "Viewed Product Reclaim"
click at [260, 0] on select "Added to Cart Reclaim Checkout Started Reclaim Viewed Product Reclaim" at bounding box center [345, 16] width 172 height 32
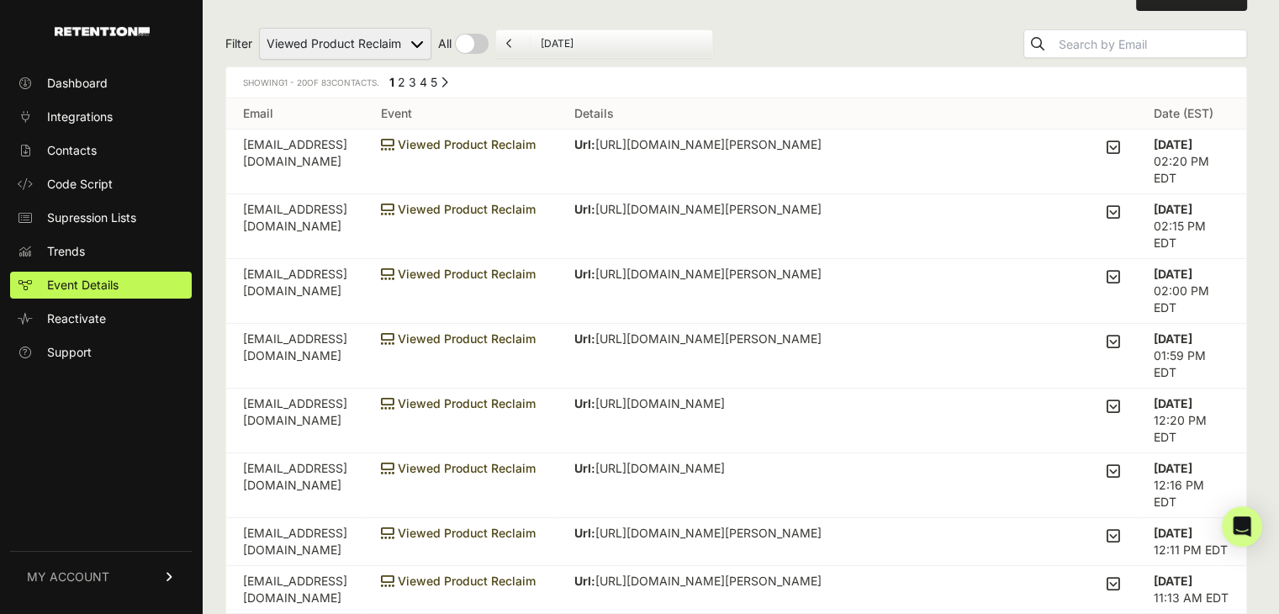
scroll to position [84, 0]
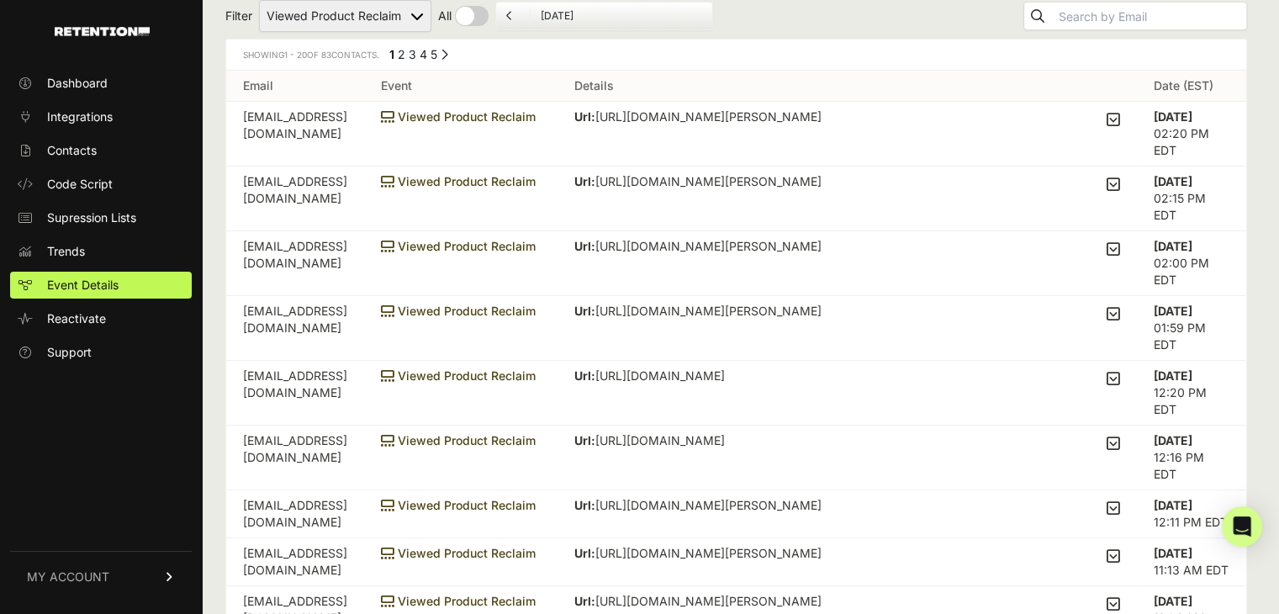
click at [1131, 119] on td "Url: [URL][DOMAIN_NAME][PERSON_NAME] Brand: Price: 4.89 Author: [PERSON_NAME] V…" at bounding box center [846, 134] width 579 height 65
click at [1116, 113] on icon at bounding box center [1112, 119] width 13 height 15
click at [0, 0] on input "checkbox" at bounding box center [0, 0] width 0 height 0
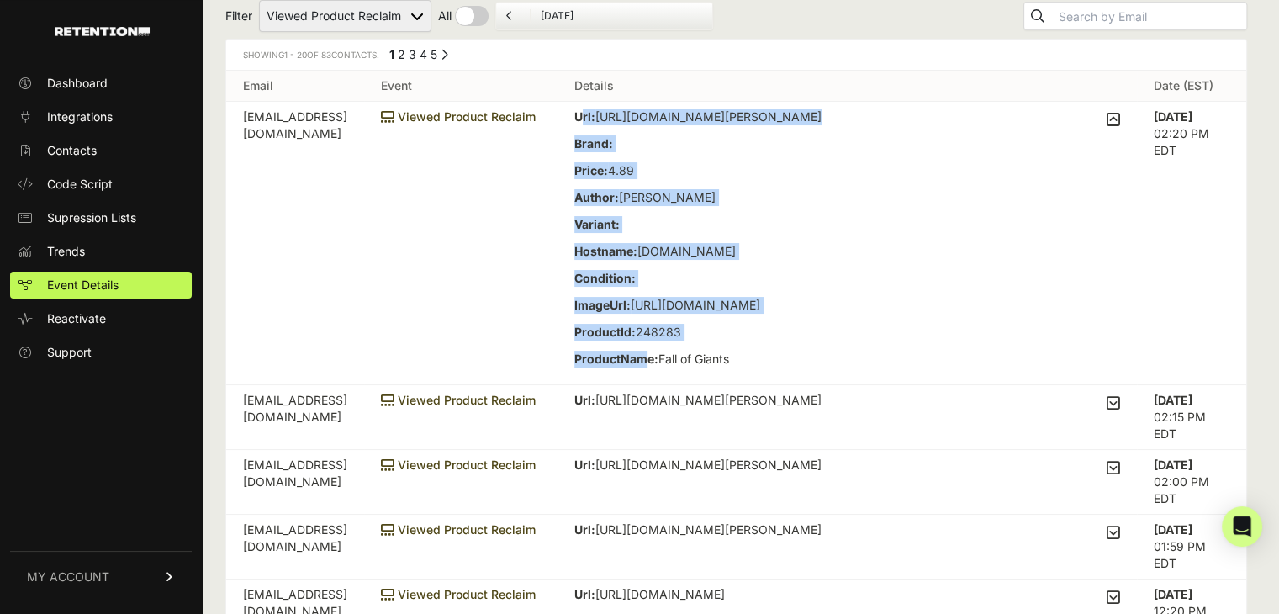
drag, startPoint x: 657, startPoint y: 113, endPoint x: 715, endPoint y: 397, distance: 289.2
click at [715, 377] on div "Url: [URL][DOMAIN_NAME][PERSON_NAME] Brand: Price: 4.89 Author: [PERSON_NAME] V…" at bounding box center [697, 242] width 247 height 269
click at [759, 340] on p "ProductId: 248283" at bounding box center [697, 332] width 247 height 17
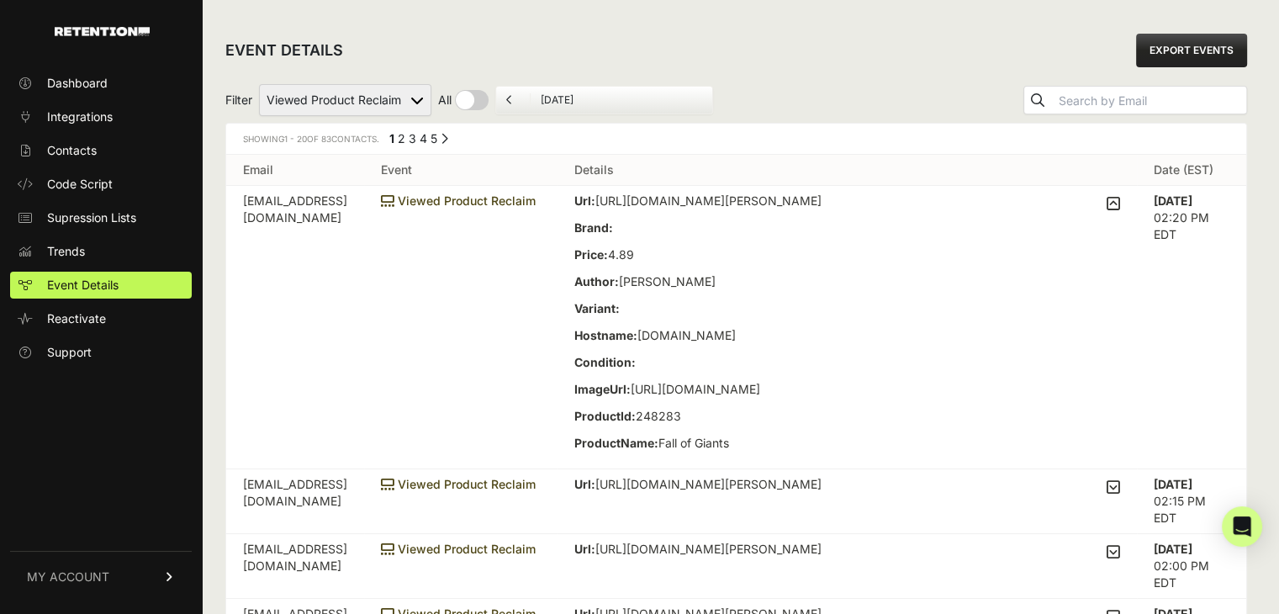
scroll to position [0, 0]
click at [393, 105] on select "Added to Cart Reclaim Checkout Started Reclaim Viewed Product Reclaim" at bounding box center [345, 100] width 172 height 32
select select "Checkout Started Reclaim"
click at [260, 84] on select "Added to Cart Reclaim Checkout Started Reclaim Viewed Product Reclaim" at bounding box center [345, 100] width 172 height 32
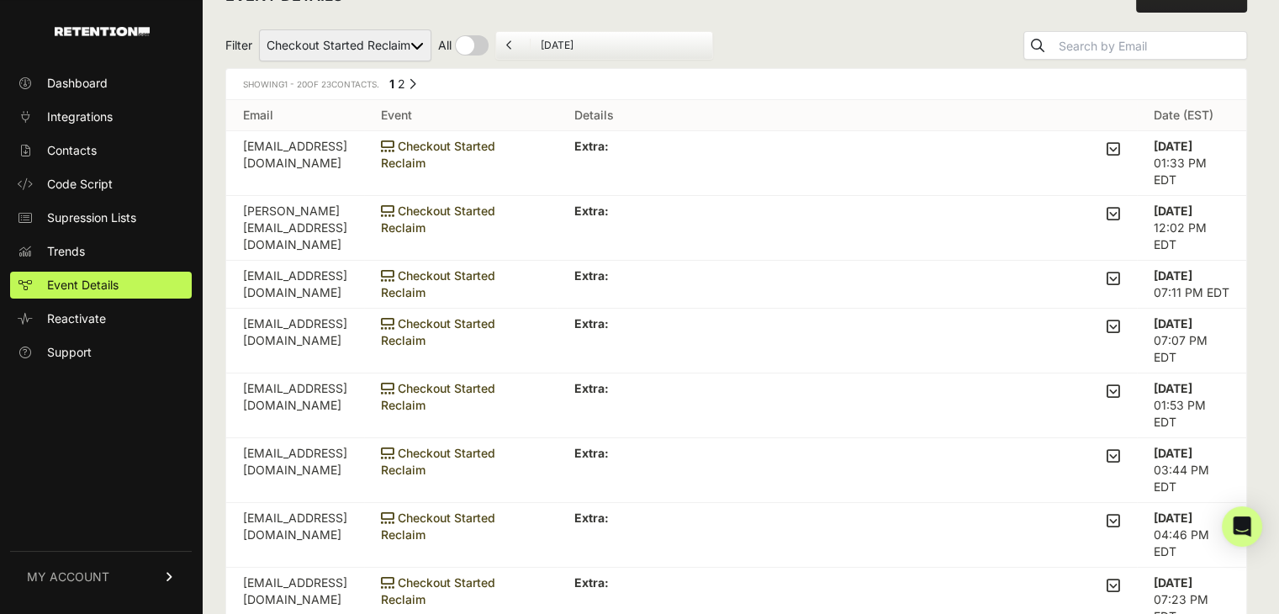
scroll to position [84, 0]
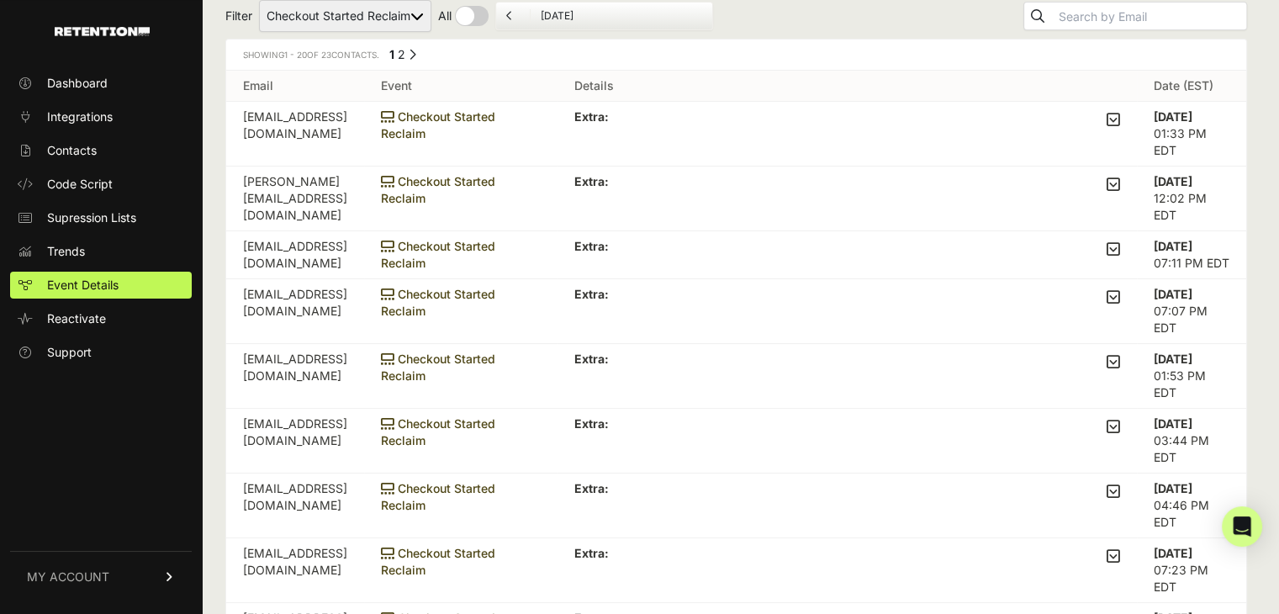
click at [1116, 122] on icon at bounding box center [1112, 119] width 13 height 15
click at [0, 0] on input "checkbox" at bounding box center [0, 0] width 0 height 0
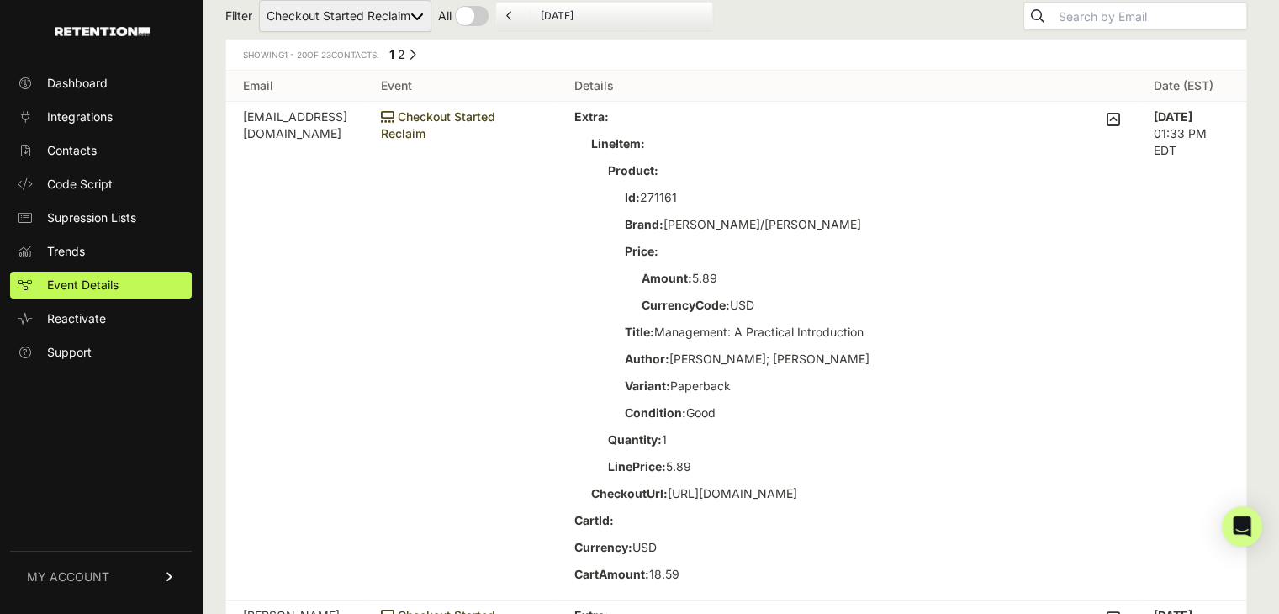
click at [1120, 125] on icon at bounding box center [1112, 119] width 13 height 15
click at [0, 0] on input "checkbox" at bounding box center [0, 0] width 0 height 0
